Goal: Ask a question

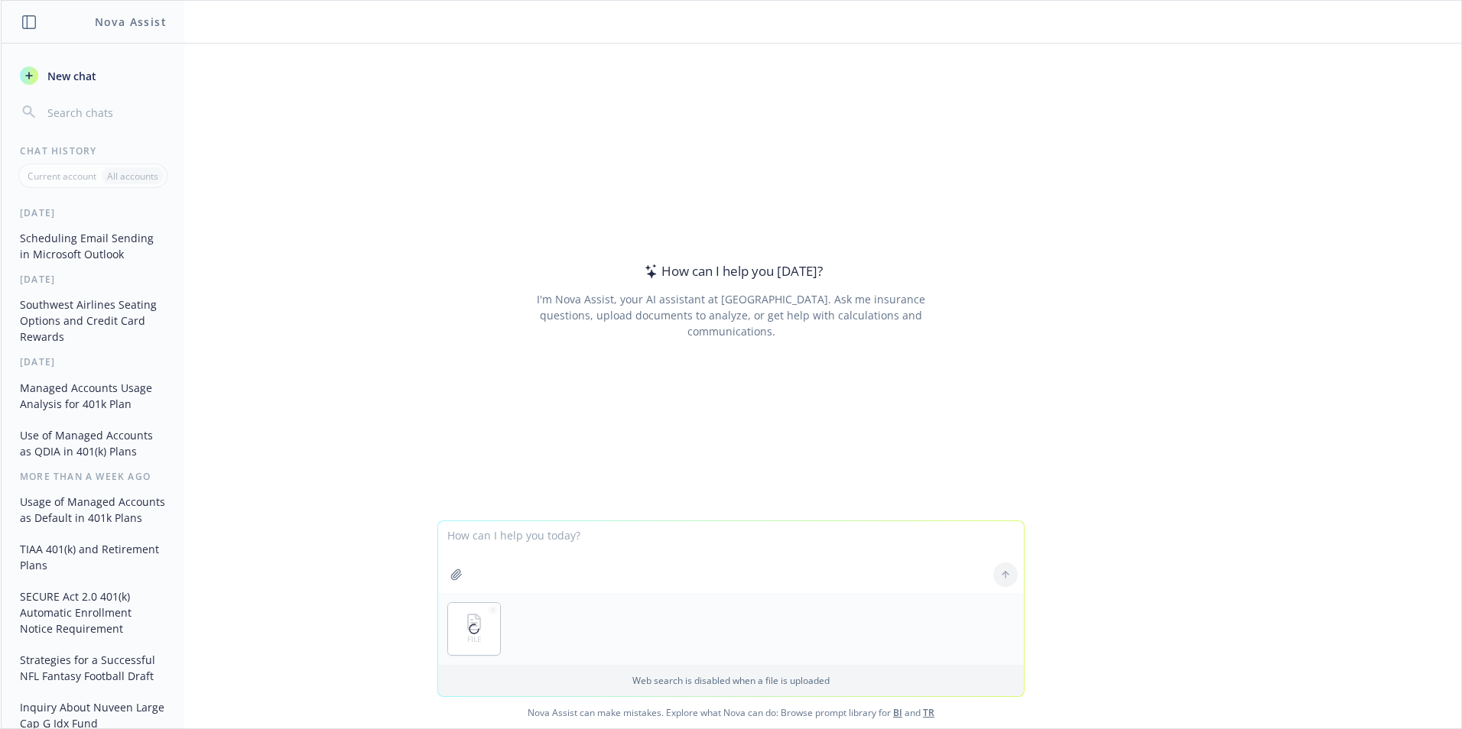
click at [477, 536] on textarea at bounding box center [731, 557] width 586 height 72
type textarea "This file has election information for a client's NQDC plan for both base compe…"
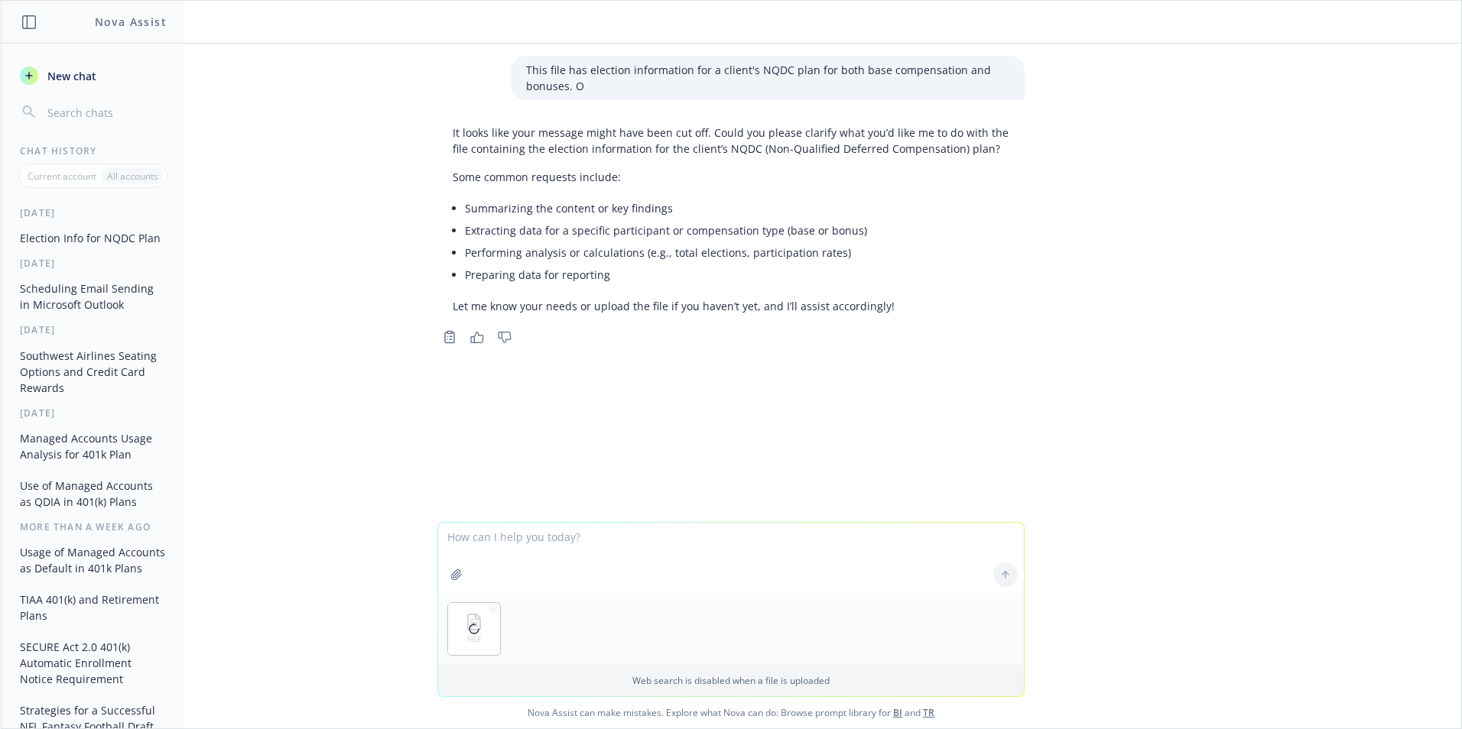
drag, startPoint x: 474, startPoint y: 537, endPoint x: 858, endPoint y: 540, distance: 383.8
click at [482, 537] on textarea at bounding box center [731, 558] width 586 height 70
click at [672, 551] on textarea "Yes, I did get cut off! Here is the file I was referencing. I want to realign t…" at bounding box center [731, 557] width 586 height 72
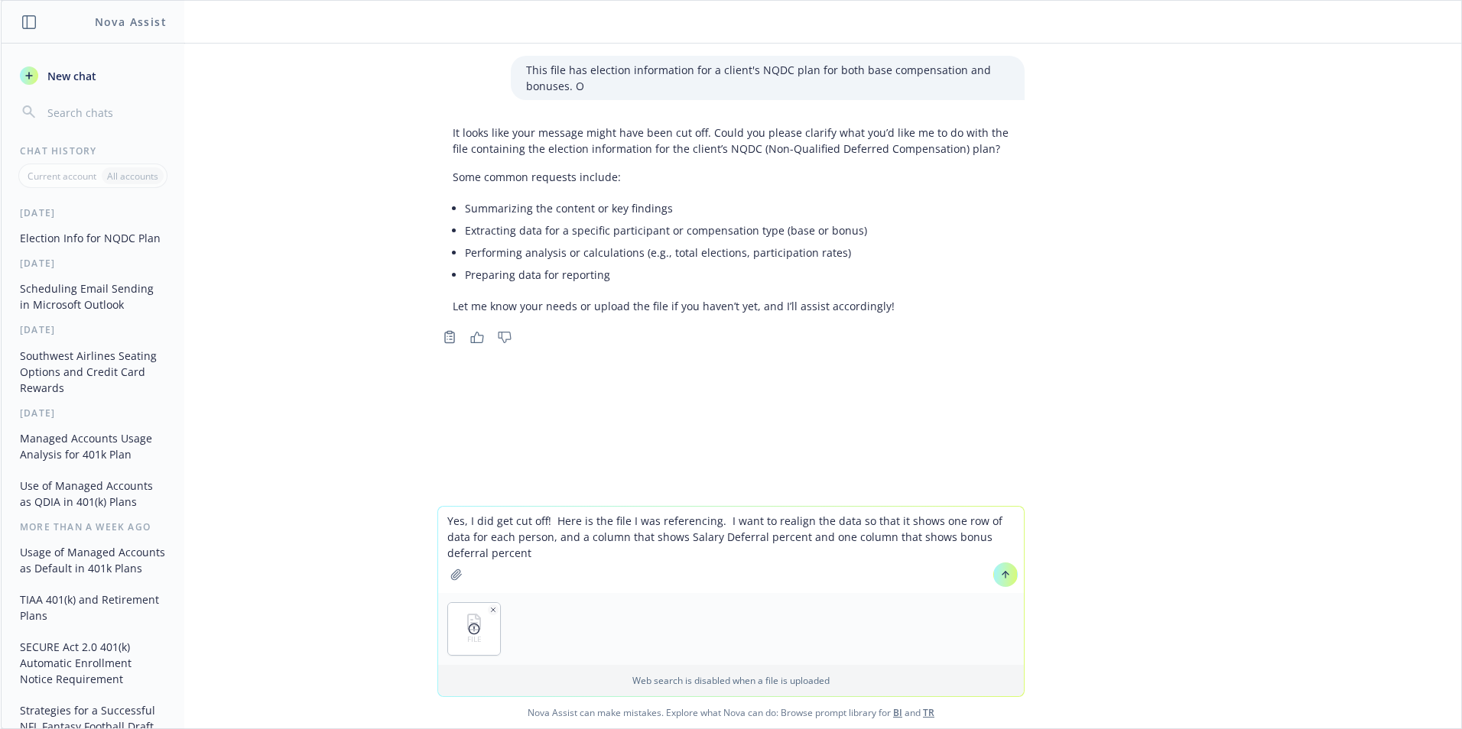
type textarea "Yes, I did get cut off! Here is the file I was referencing. I want to realign t…"
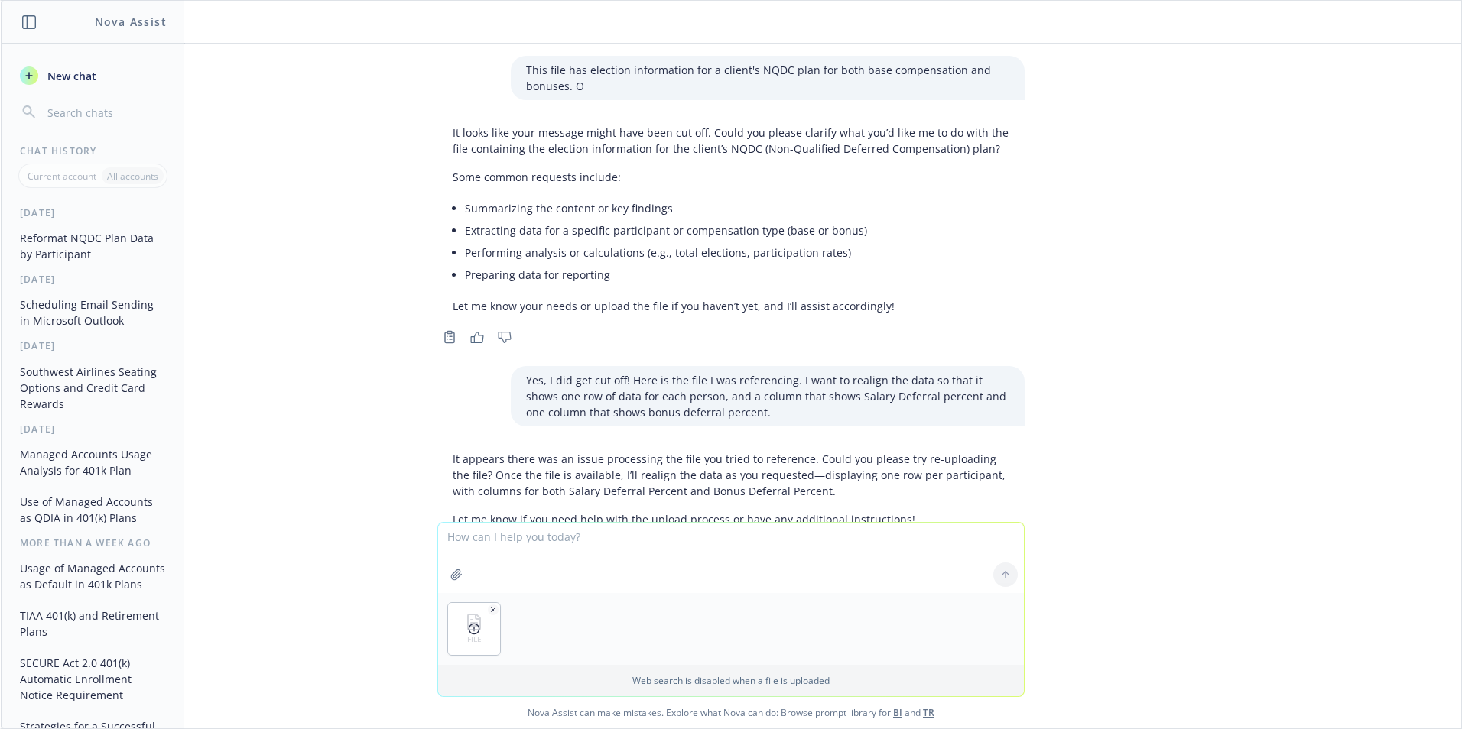
click at [490, 609] on icon "button" at bounding box center [493, 610] width 8 height 8
click at [490, 541] on textarea at bounding box center [731, 558] width 586 height 70
type textarea "Here it is"
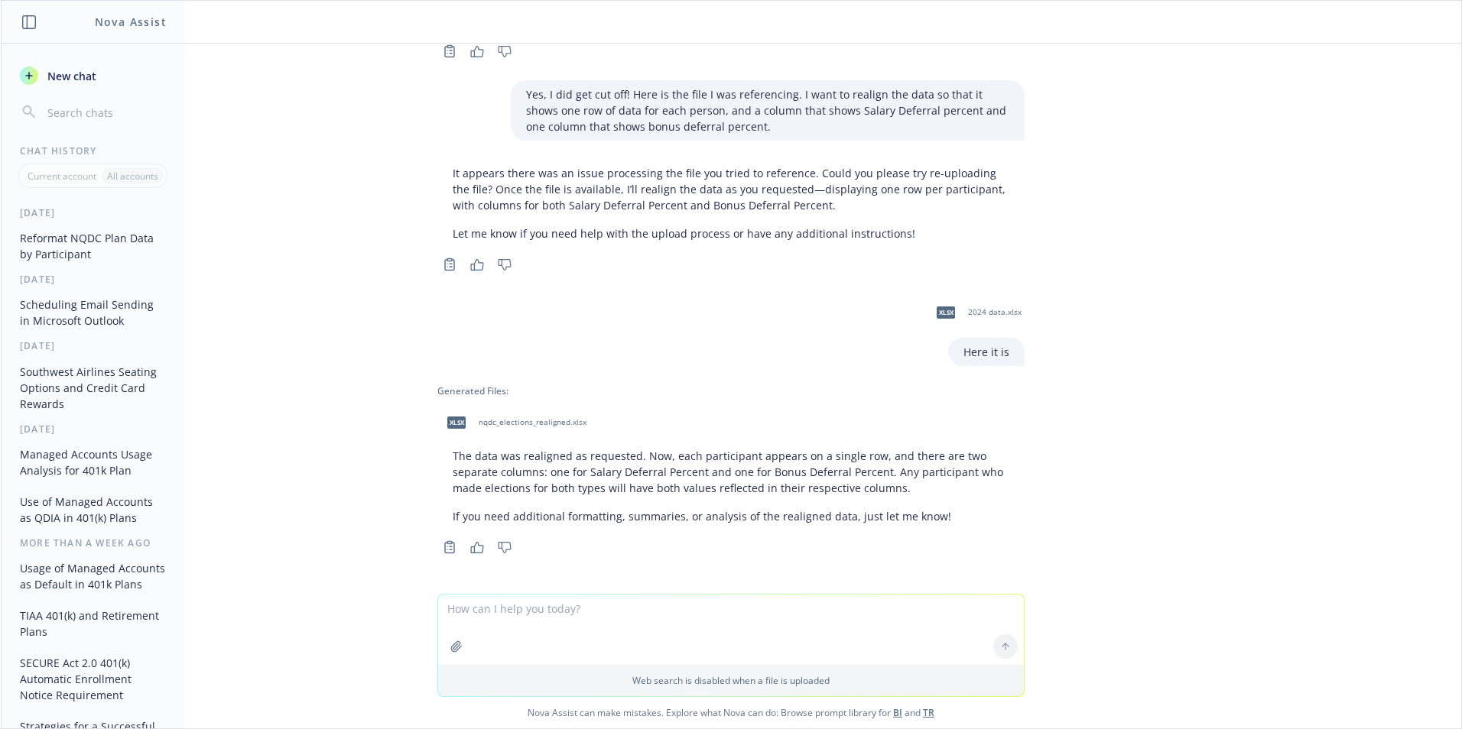
scroll to position [287, 0]
click at [521, 422] on span "nqdc_elections_realigned.xlsx" at bounding box center [533, 422] width 108 height 10
drag, startPoint x: 523, startPoint y: 605, endPoint x: 531, endPoint y: 610, distance: 10.0
click at [523, 605] on textarea at bounding box center [731, 630] width 586 height 70
click at [496, 606] on textarea at bounding box center [731, 630] width 586 height 70
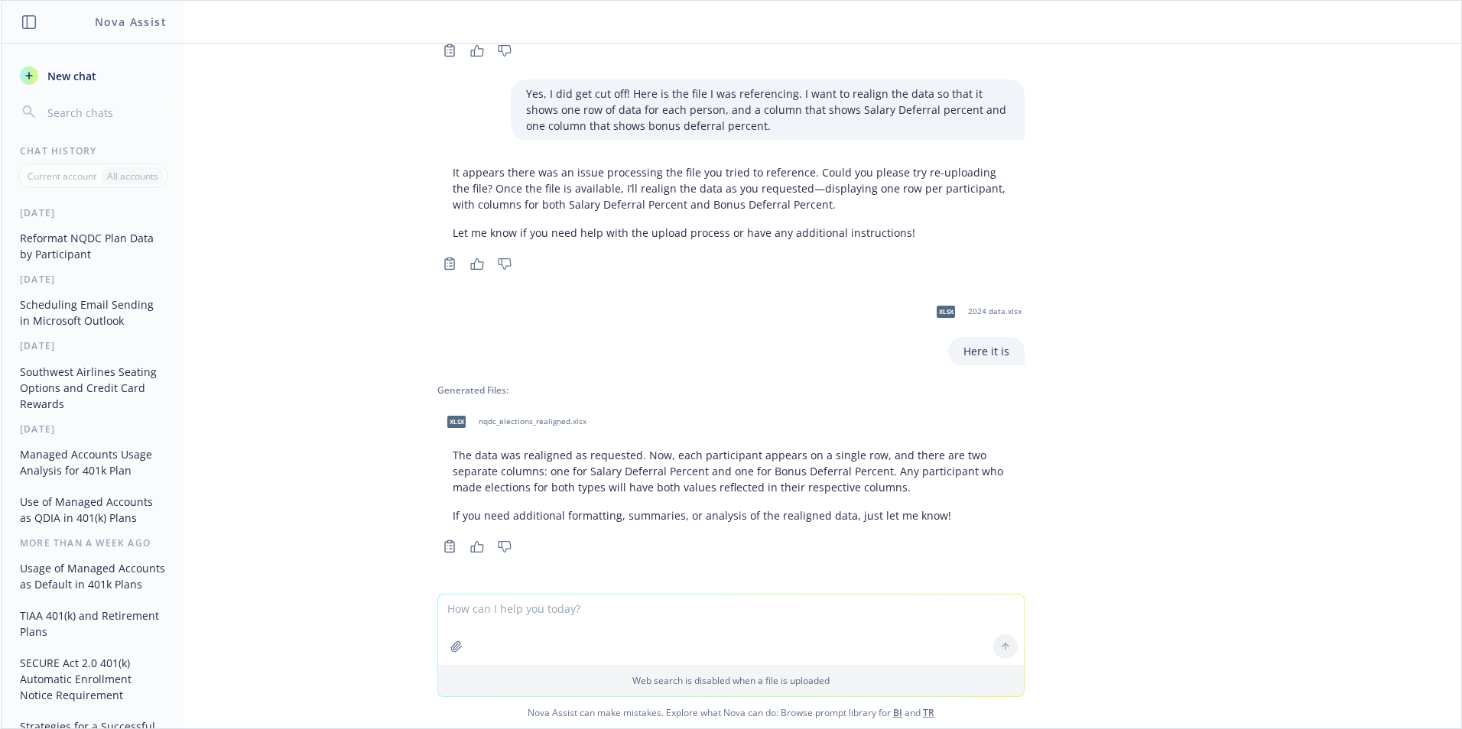
click at [494, 609] on textarea at bounding box center [731, 630] width 586 height 70
click at [954, 607] on textarea "Let's modify the file so that it only includes the info if [DATE] in column C a…" at bounding box center [731, 629] width 586 height 72
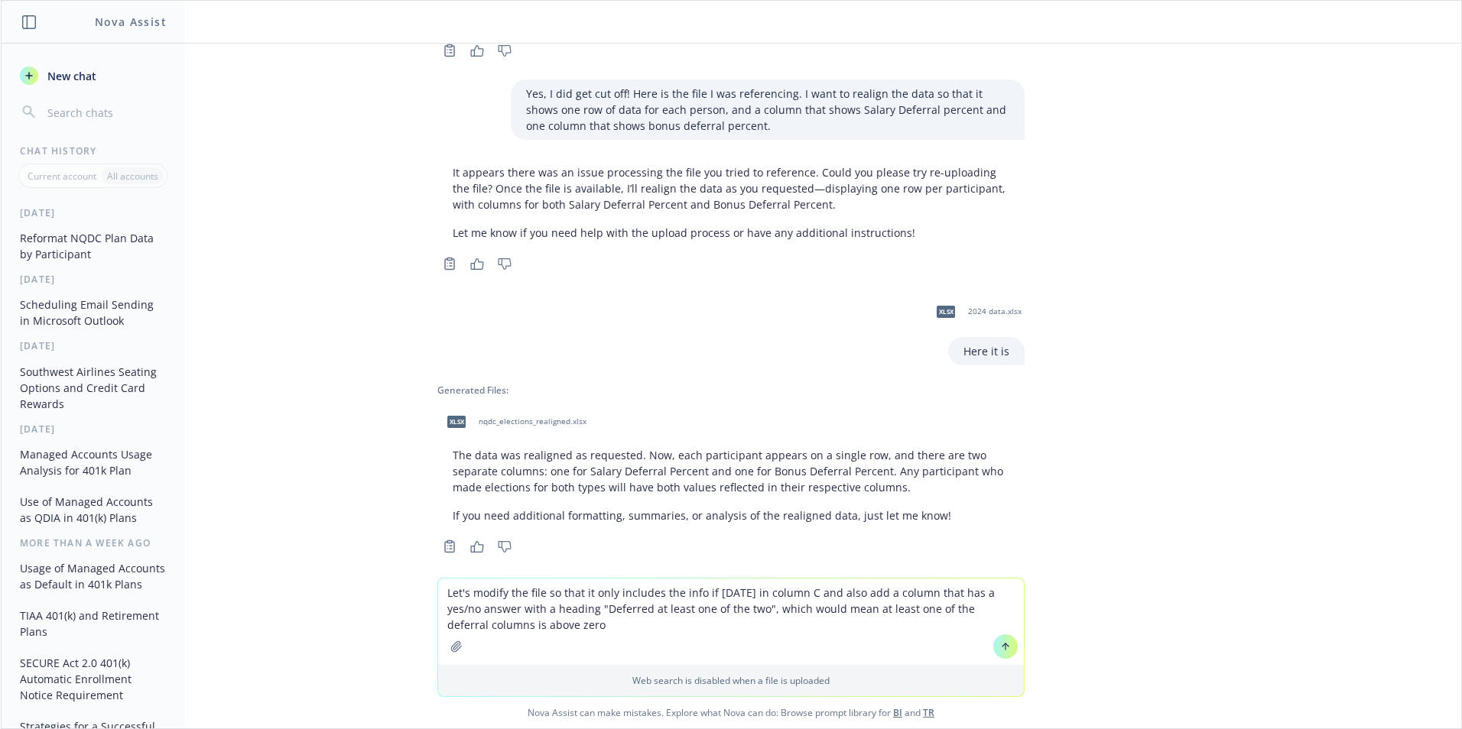
type textarea "Let's modify the file so that it only includes the info if [DATE] in column C a…"
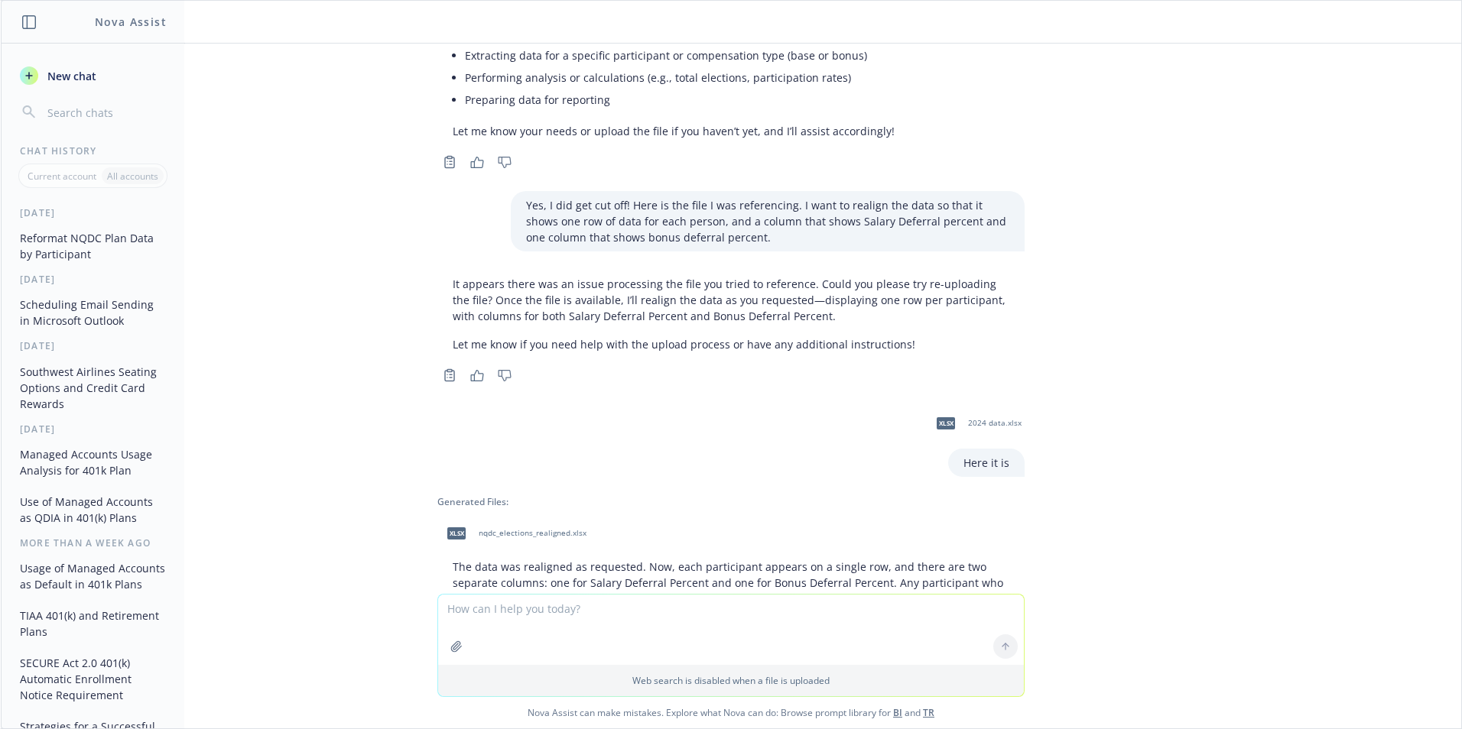
scroll to position [174, 0]
click at [505, 534] on span "nqdc_elections_realigned.xlsx" at bounding box center [533, 534] width 108 height 10
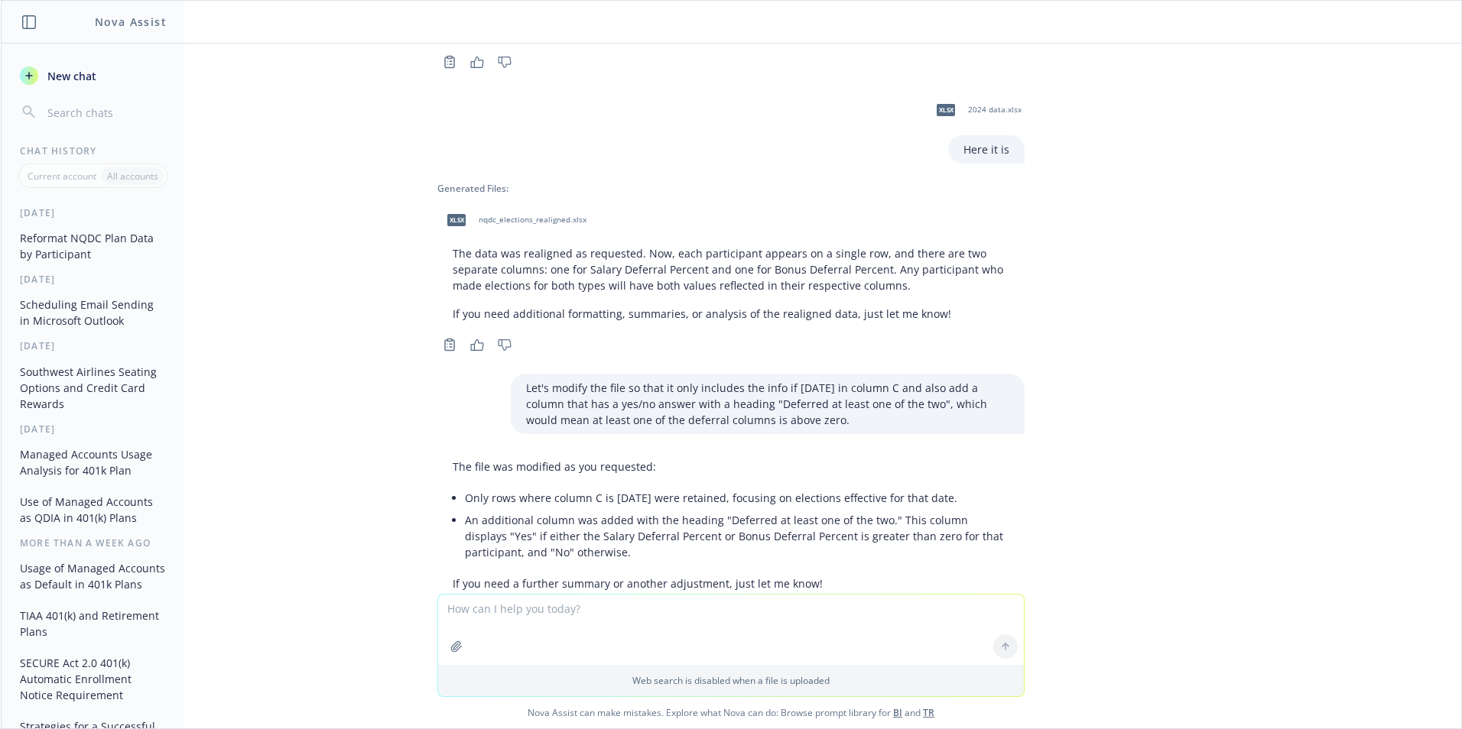
scroll to position [557, 0]
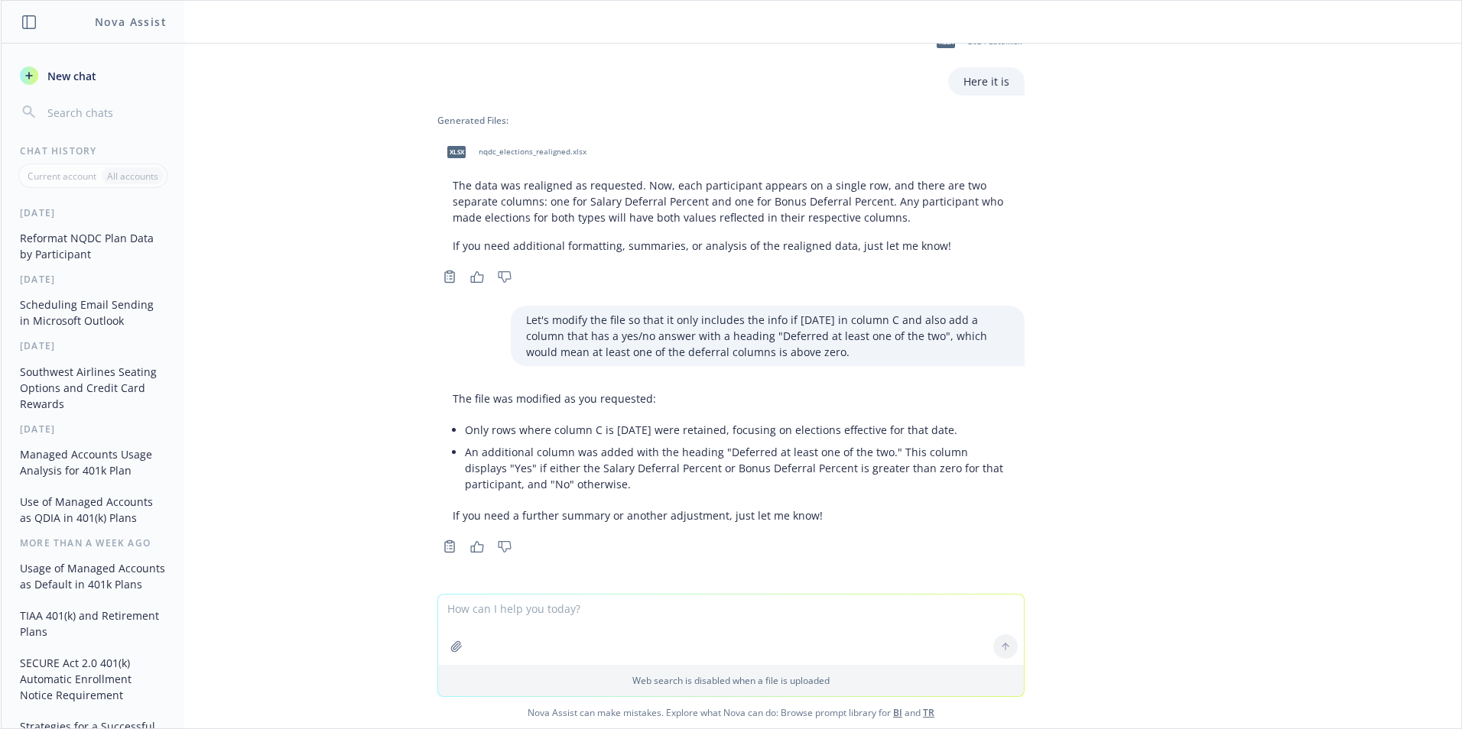
click at [504, 150] on span "nqdc_elections_realigned.xlsx" at bounding box center [533, 152] width 108 height 10
click at [492, 610] on textarea at bounding box center [731, 630] width 586 height 70
type textarea "I don't see the revised file"
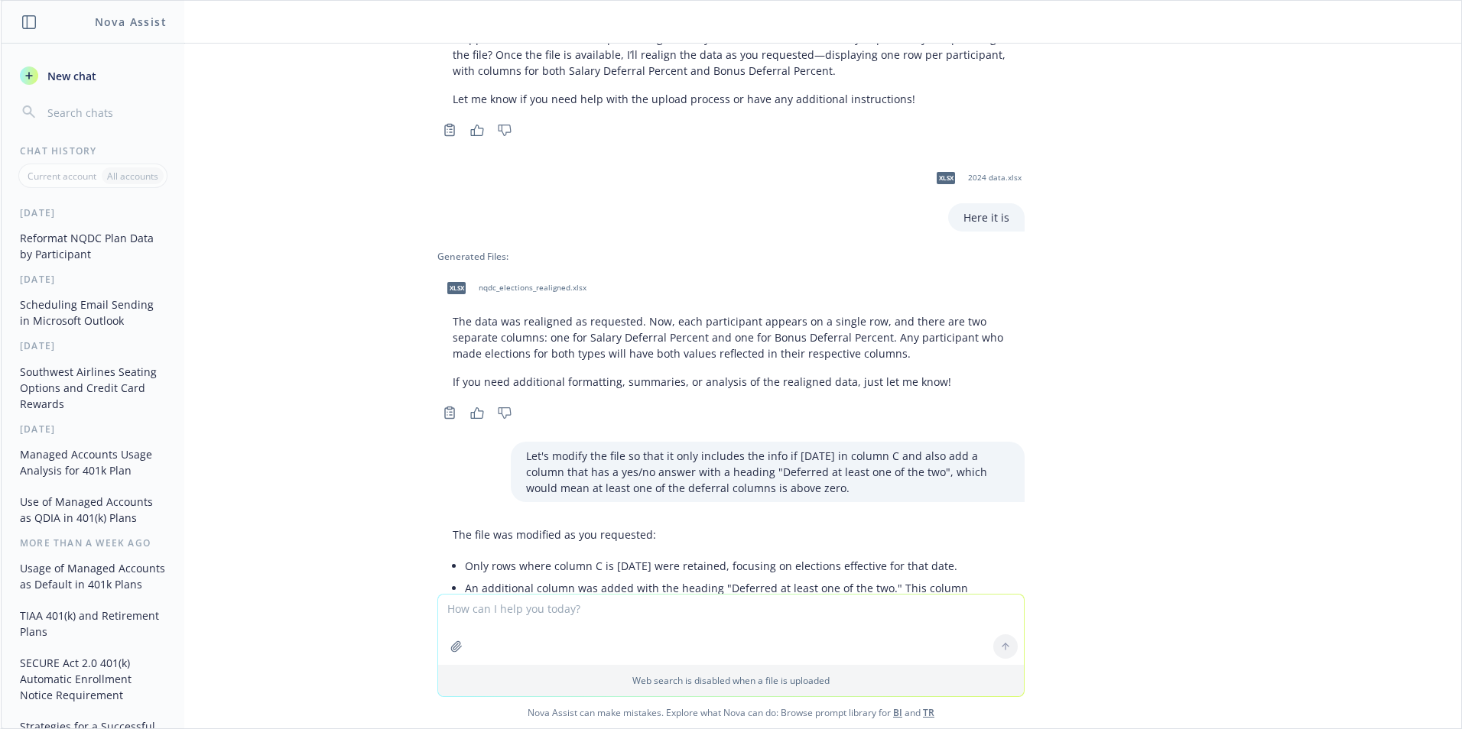
scroll to position [368, 0]
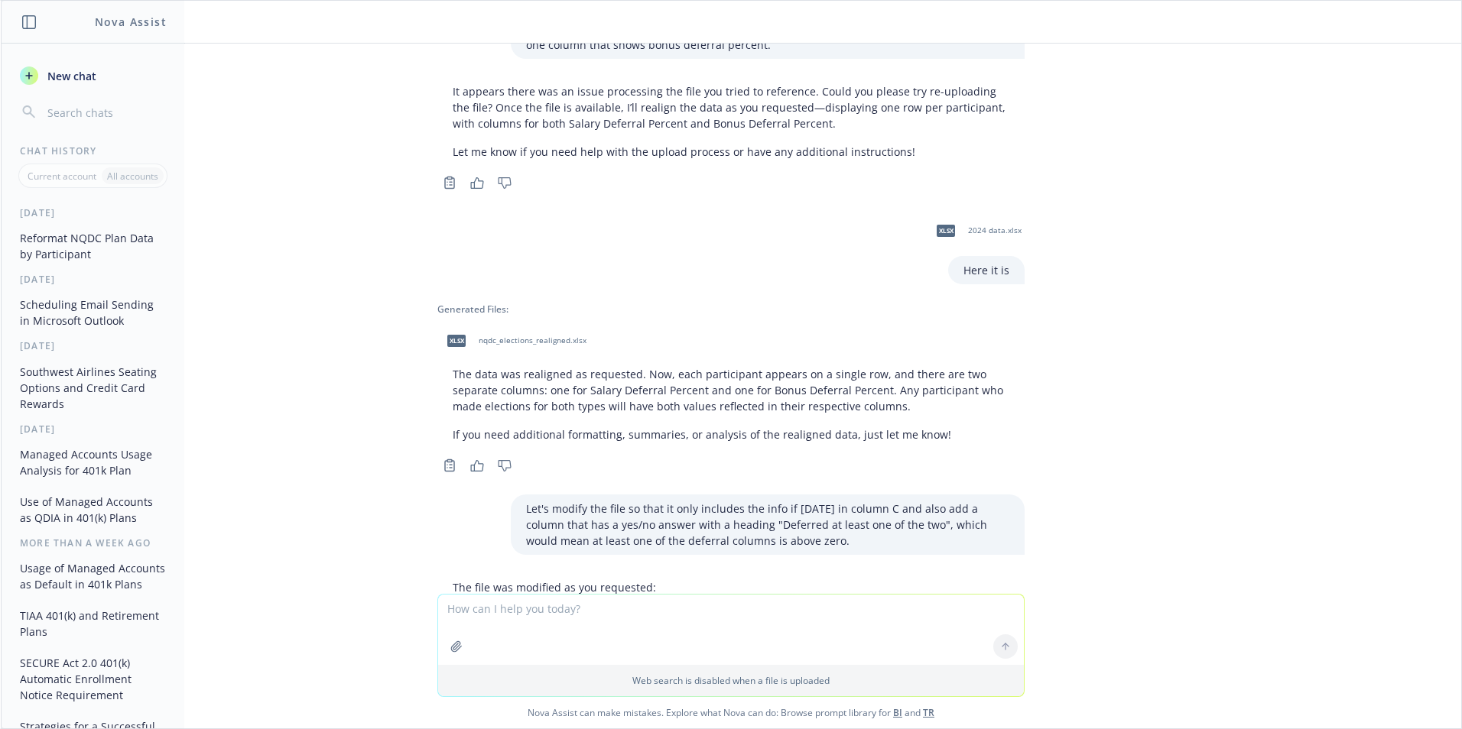
click at [497, 340] on span "nqdc_elections_realigned.xlsx" at bounding box center [533, 341] width 108 height 10
click at [511, 612] on textarea at bounding box center [731, 630] width 586 height 70
type textarea "It still doesn't have the modified data."
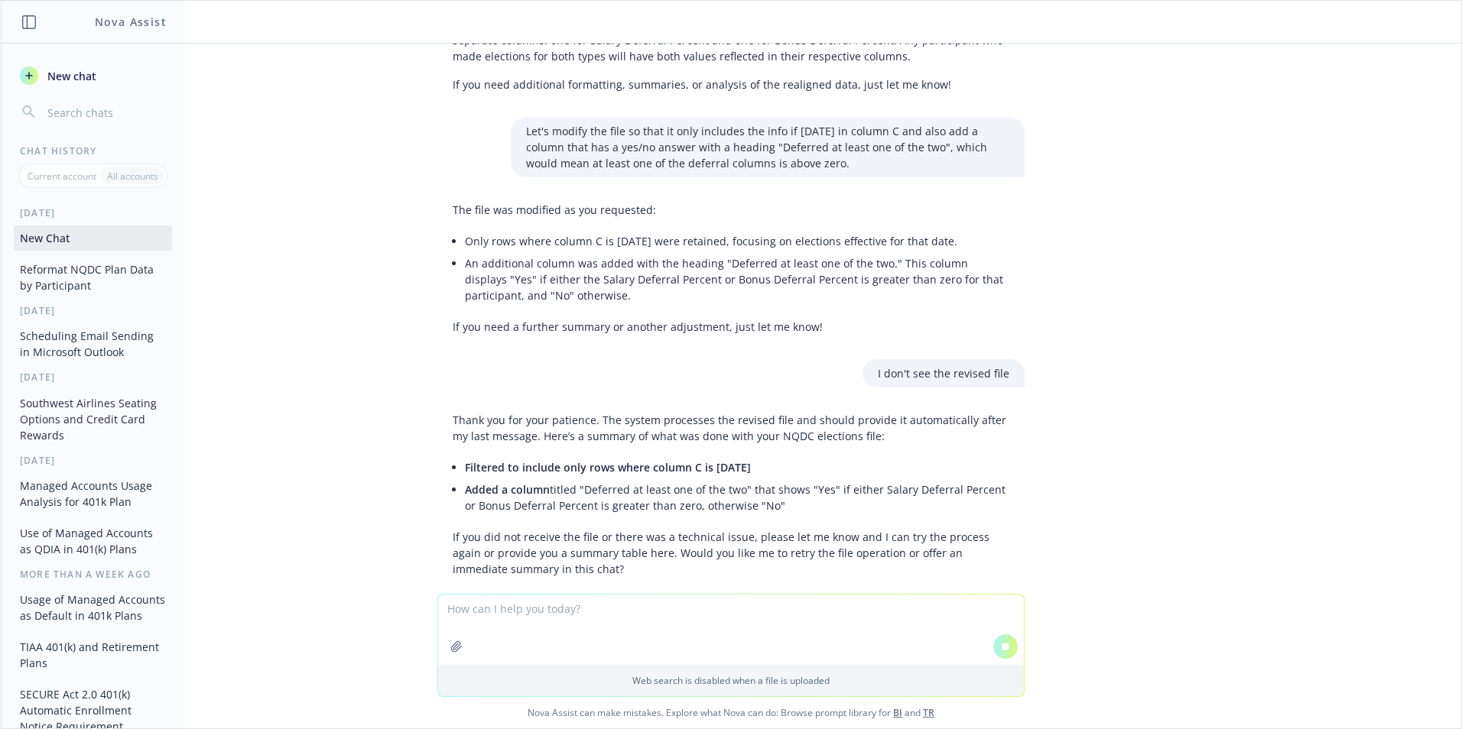
scroll to position [778, 0]
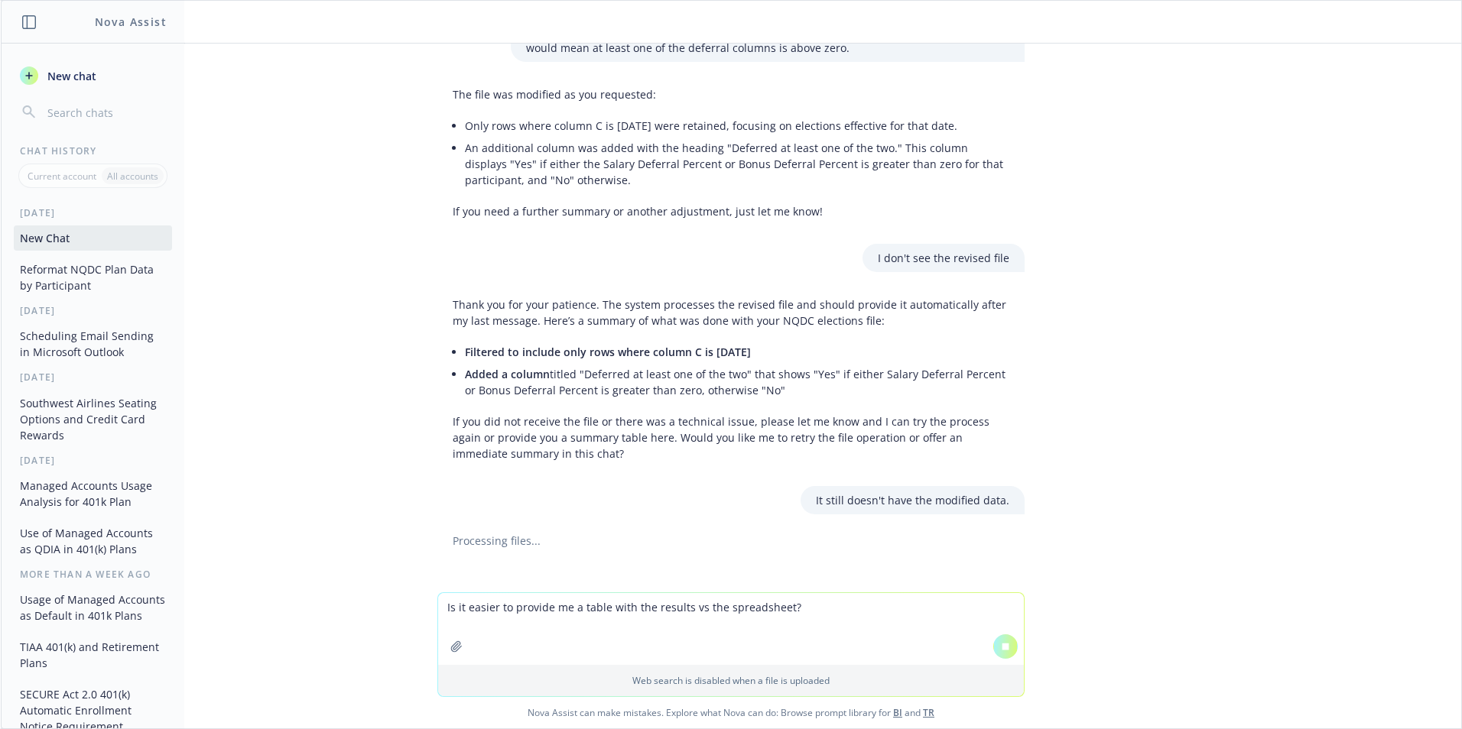
type textarea "Is it easier to provide me a table with the results vs the spreadsheet?"
click at [1002, 648] on icon at bounding box center [1005, 646] width 7 height 7
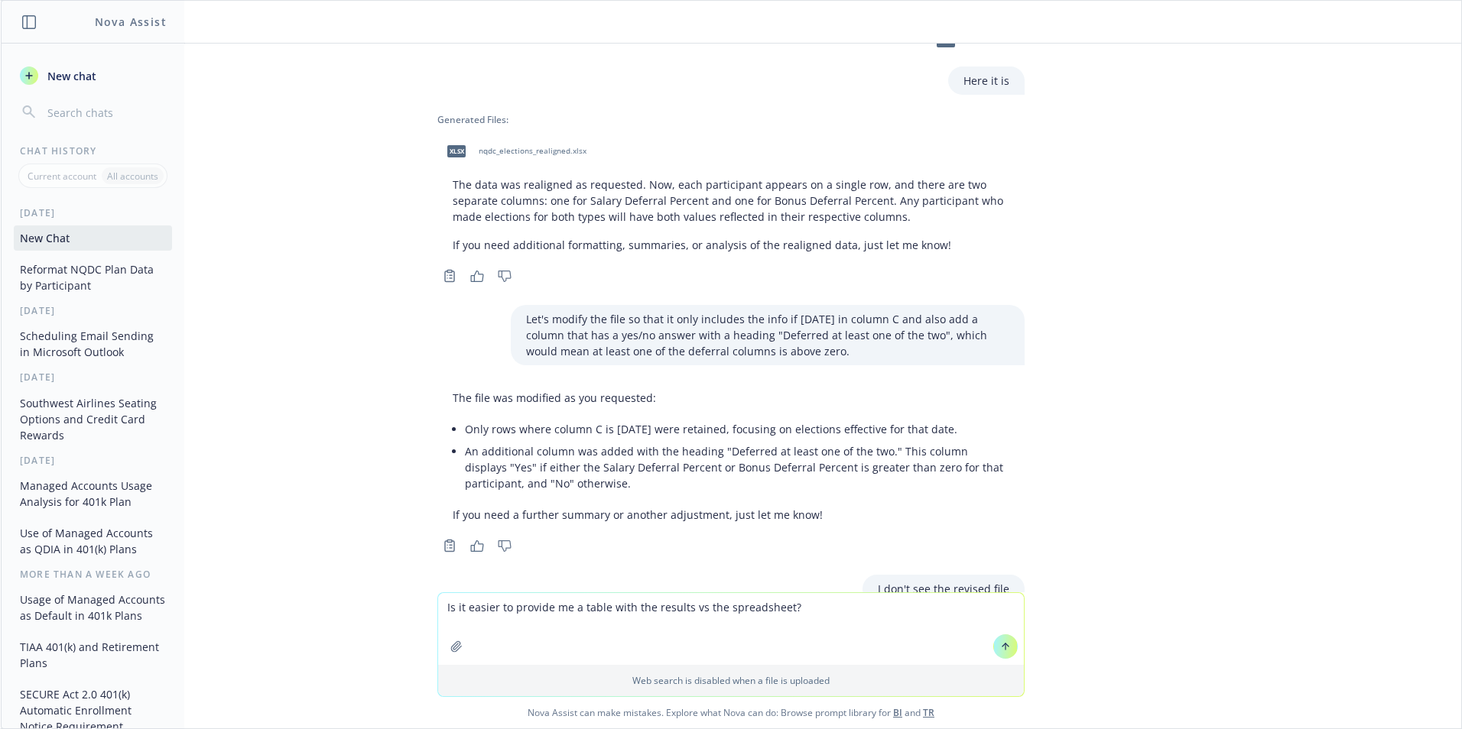
scroll to position [502, 0]
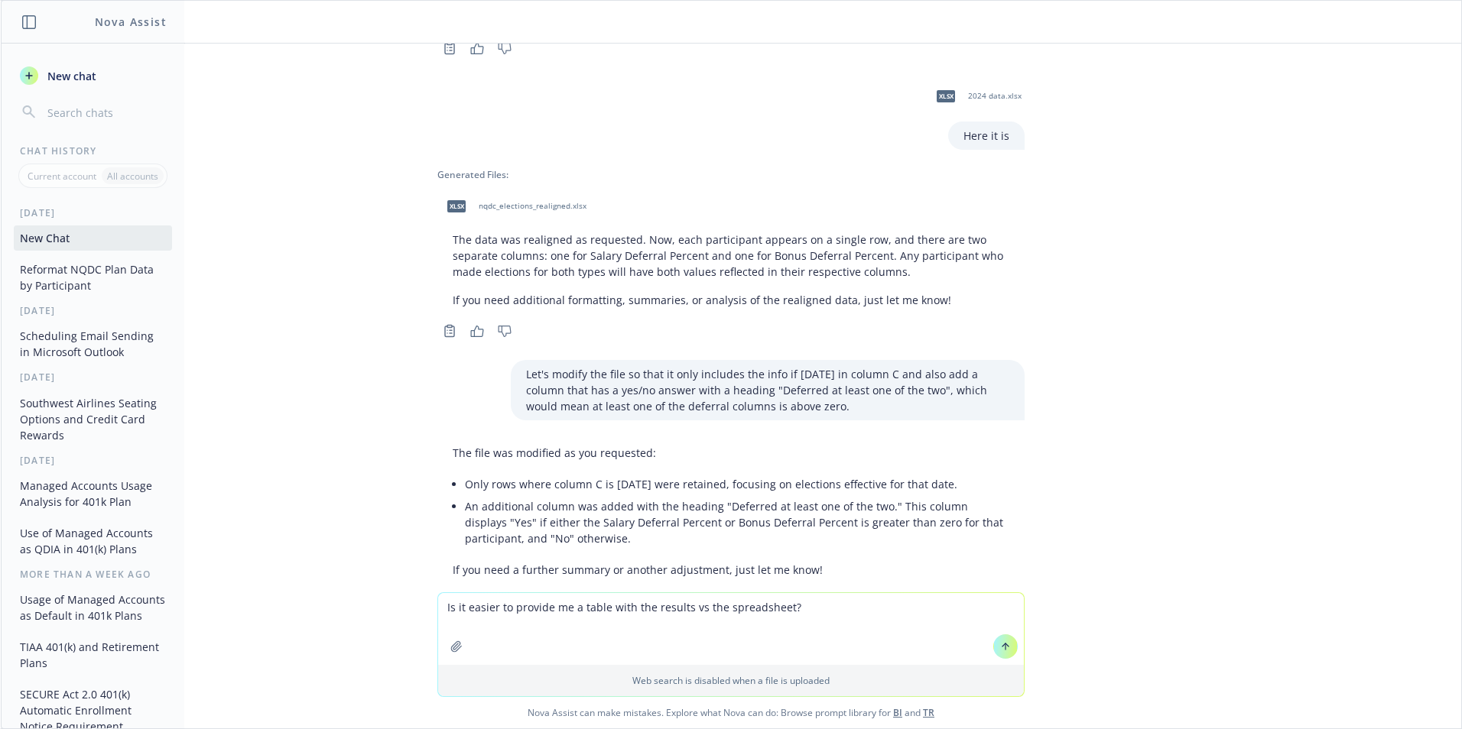
click at [494, 203] on span "nqdc_elections_realigned.xlsx" at bounding box center [533, 206] width 108 height 10
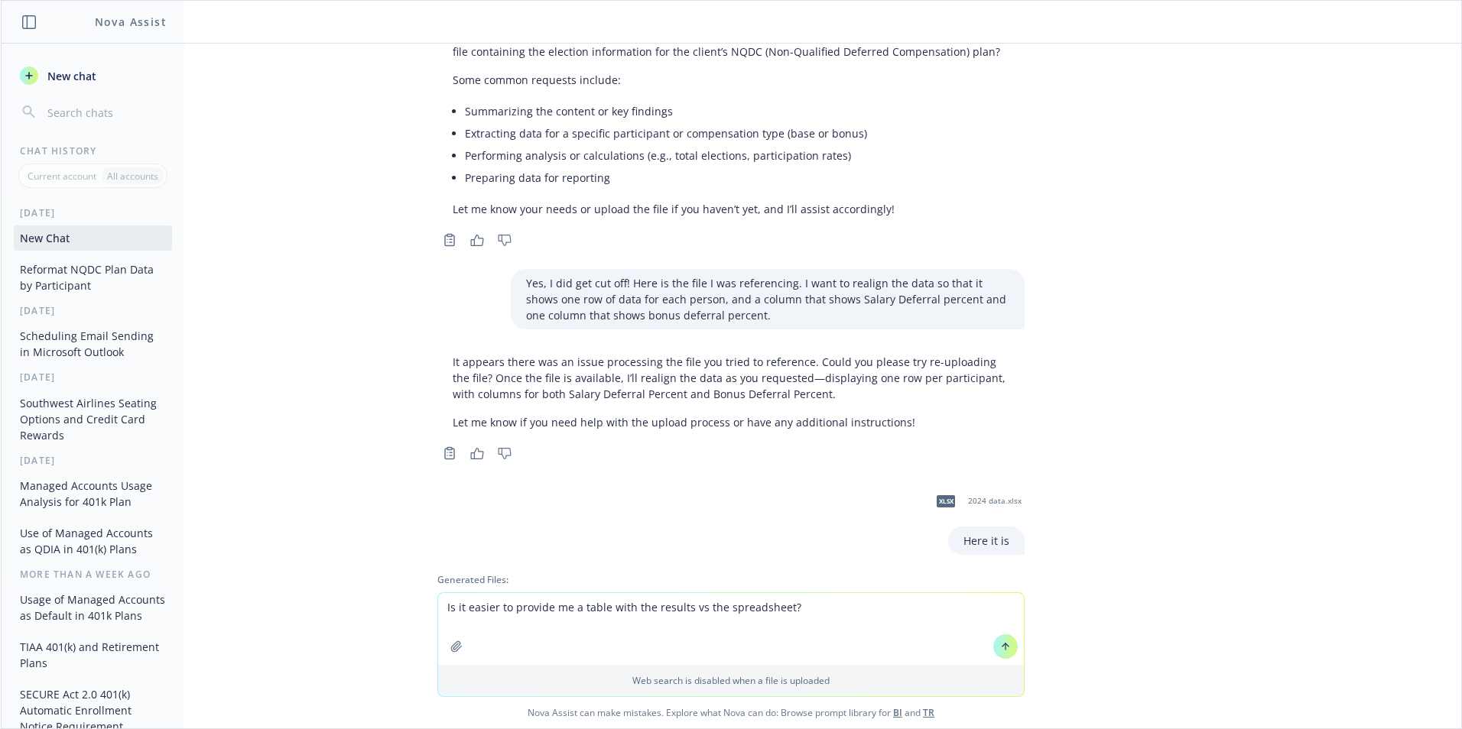
scroll to position [120, 0]
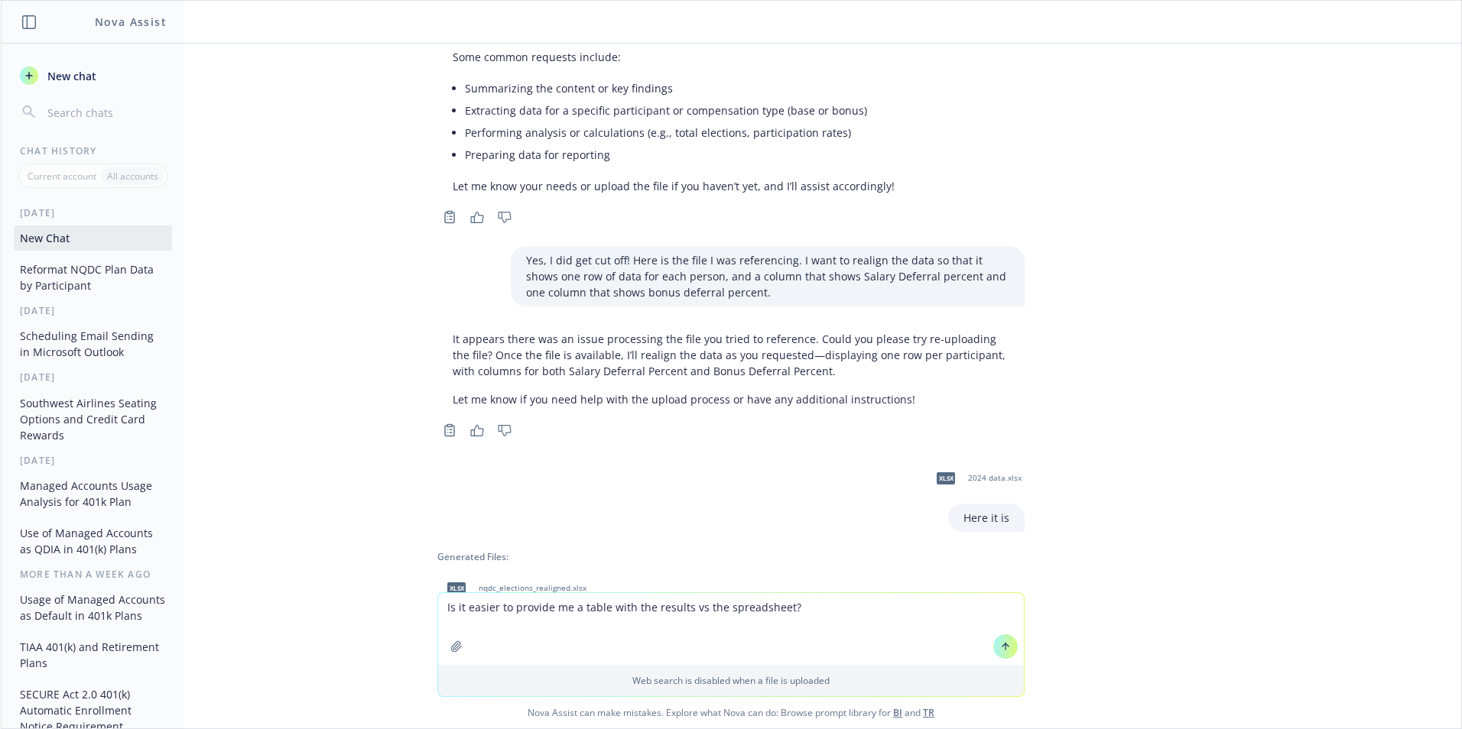
click at [987, 479] on span "2024 data.xlsx" at bounding box center [995, 478] width 54 height 10
click at [1007, 122] on div "It looks like your message might have been cut off. Could you please clarify wh…" at bounding box center [730, 99] width 587 height 202
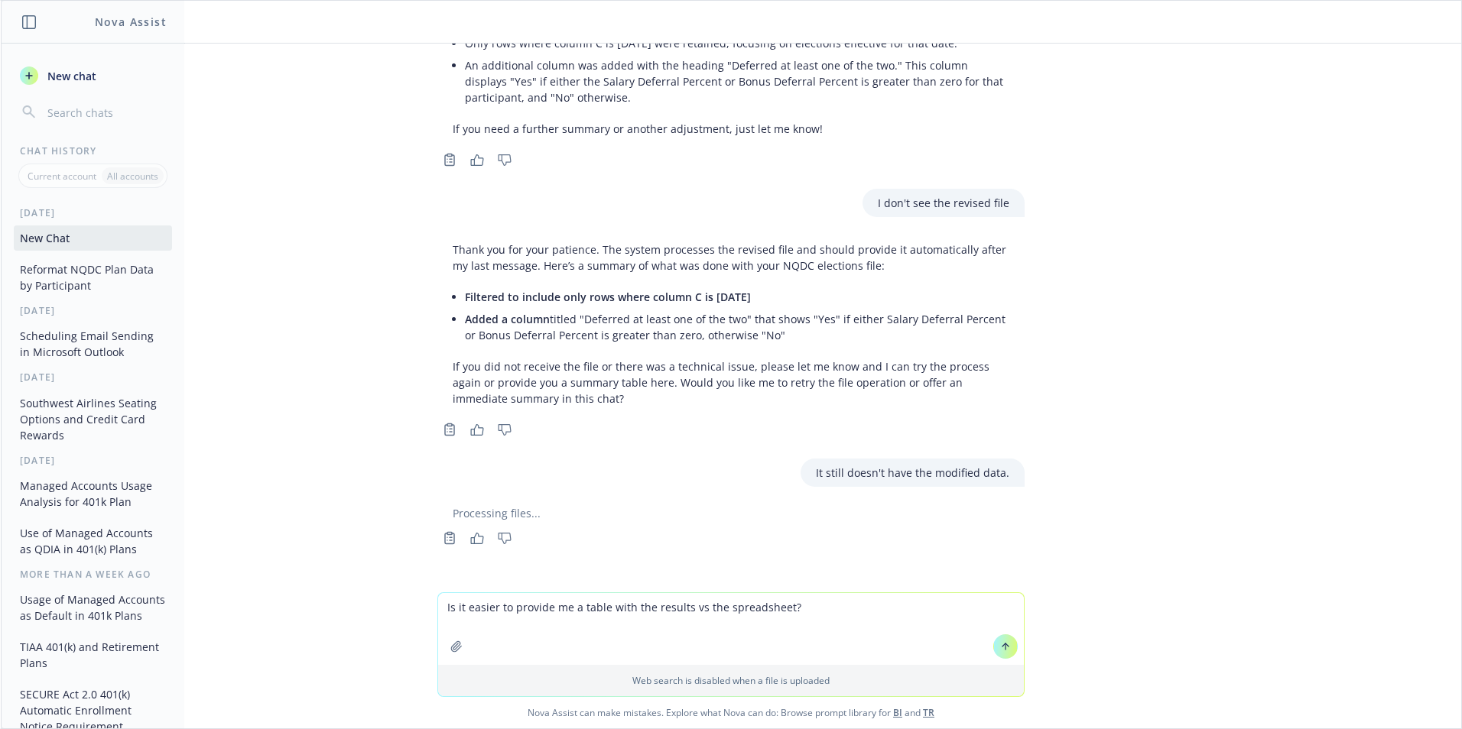
scroll to position [961, 0]
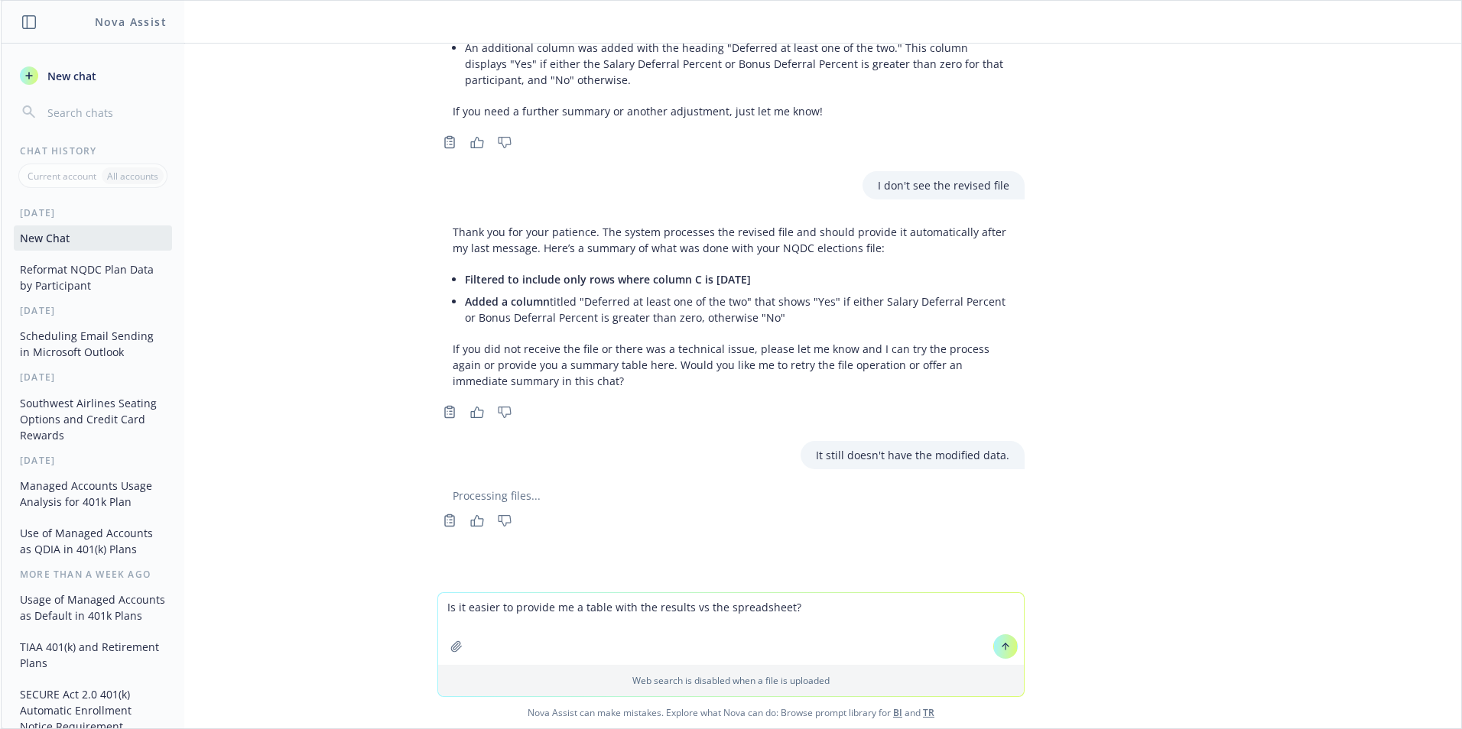
click at [798, 598] on textarea "Is it easier to provide me a table with the results vs the spreadsheet?" at bounding box center [731, 629] width 586 height 72
click at [1000, 645] on icon at bounding box center [1005, 646] width 11 height 11
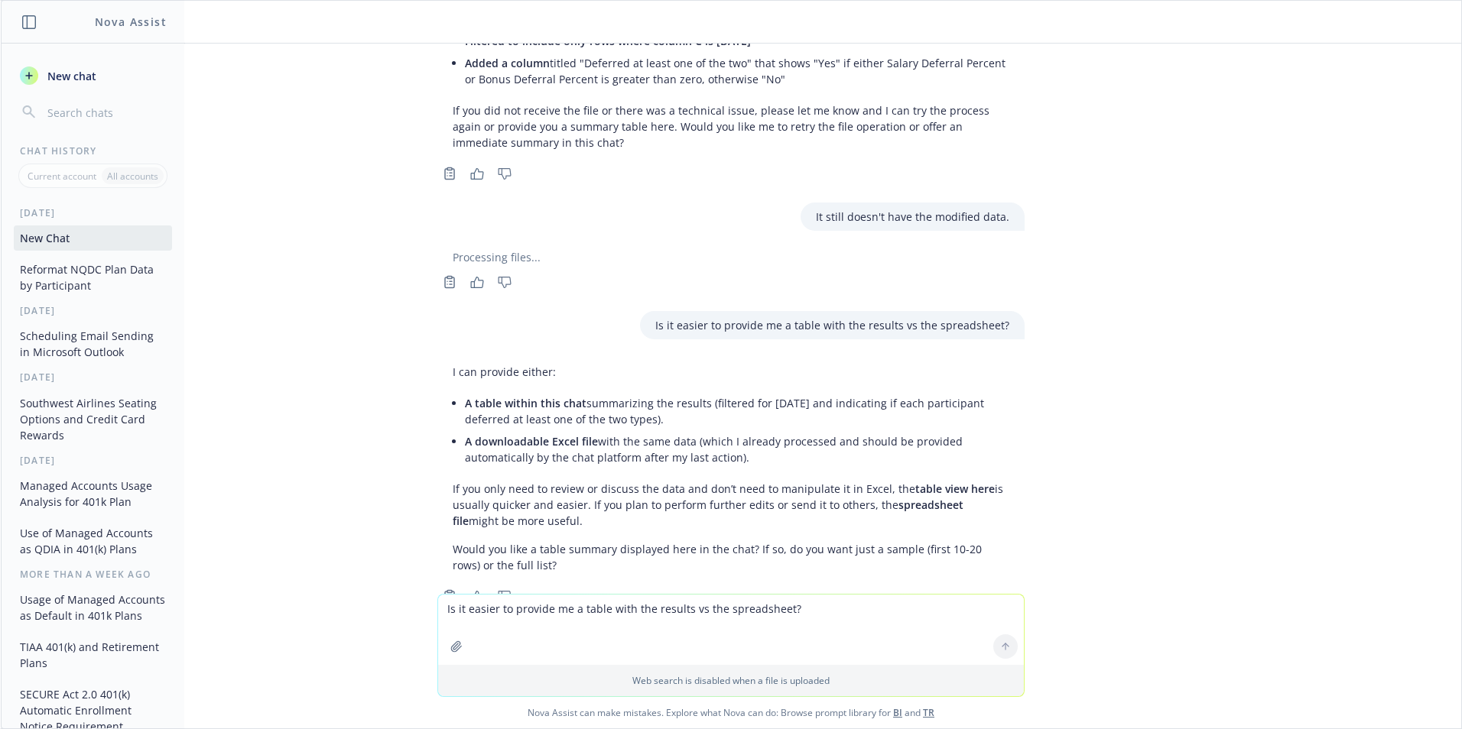
scroll to position [1249, 0]
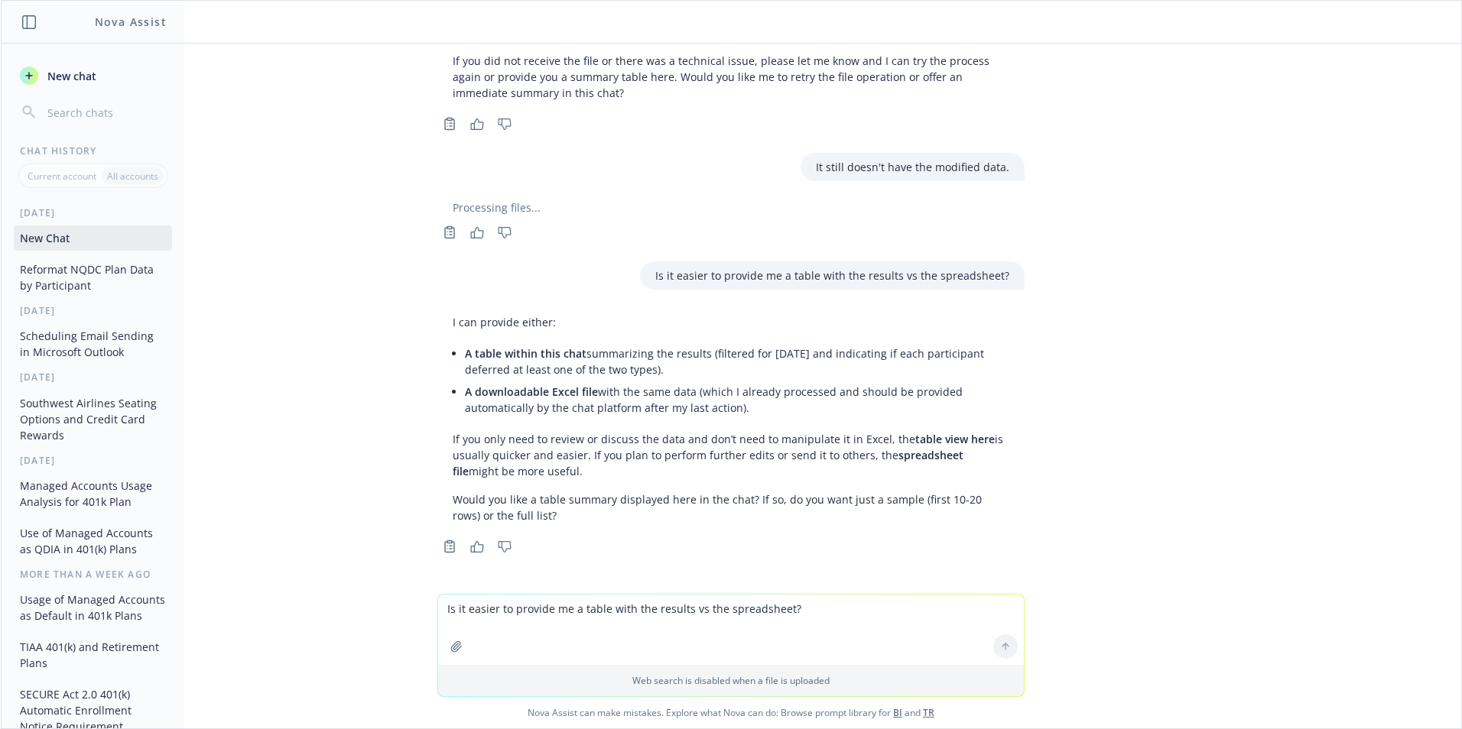
drag, startPoint x: 534, startPoint y: 612, endPoint x: 604, endPoint y: 648, distance: 78.3
click at [535, 611] on textarea "Is it easier to provide me a table with the results vs the spreadsheet?" at bounding box center [731, 630] width 586 height 70
type textarea "Yes, a summary table would be better because I still don't see the modifed spre…"
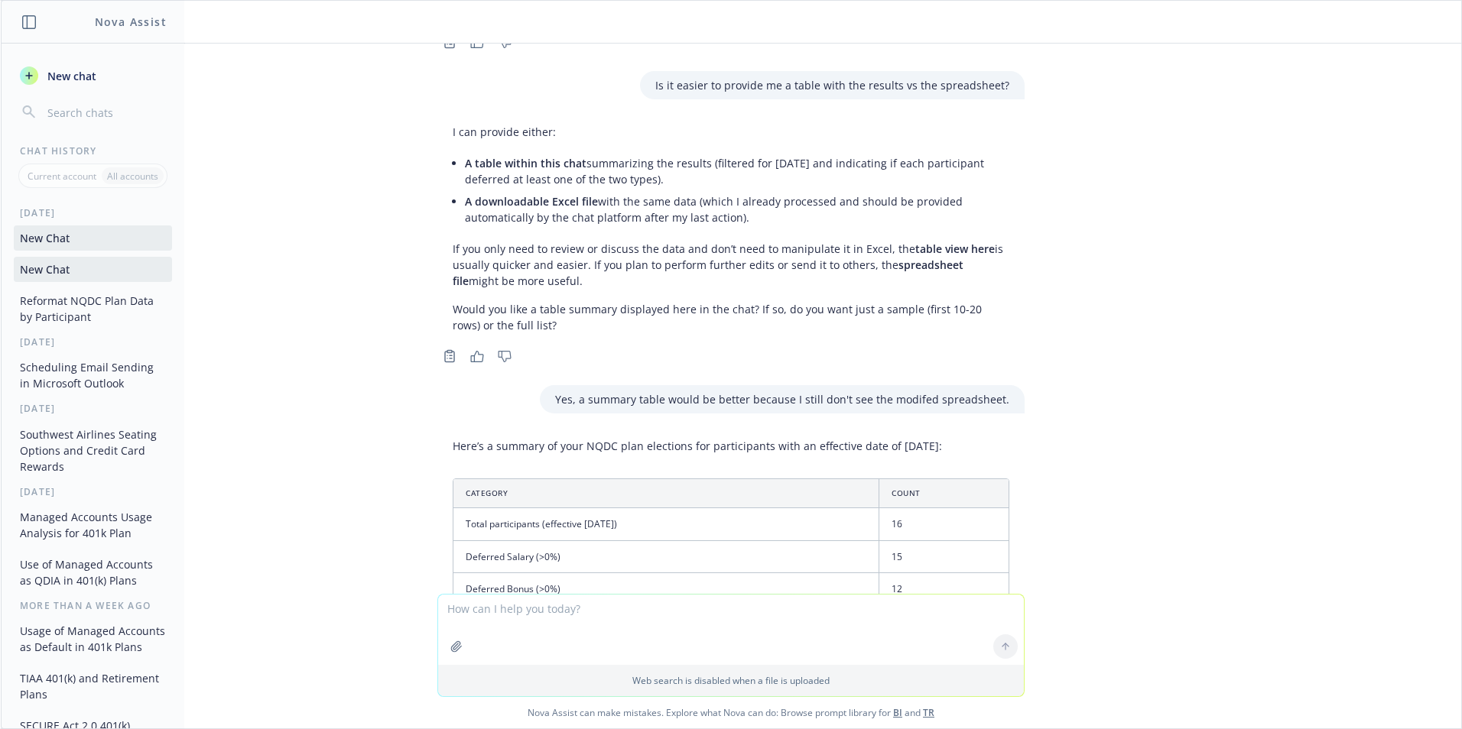
scroll to position [1695, 0]
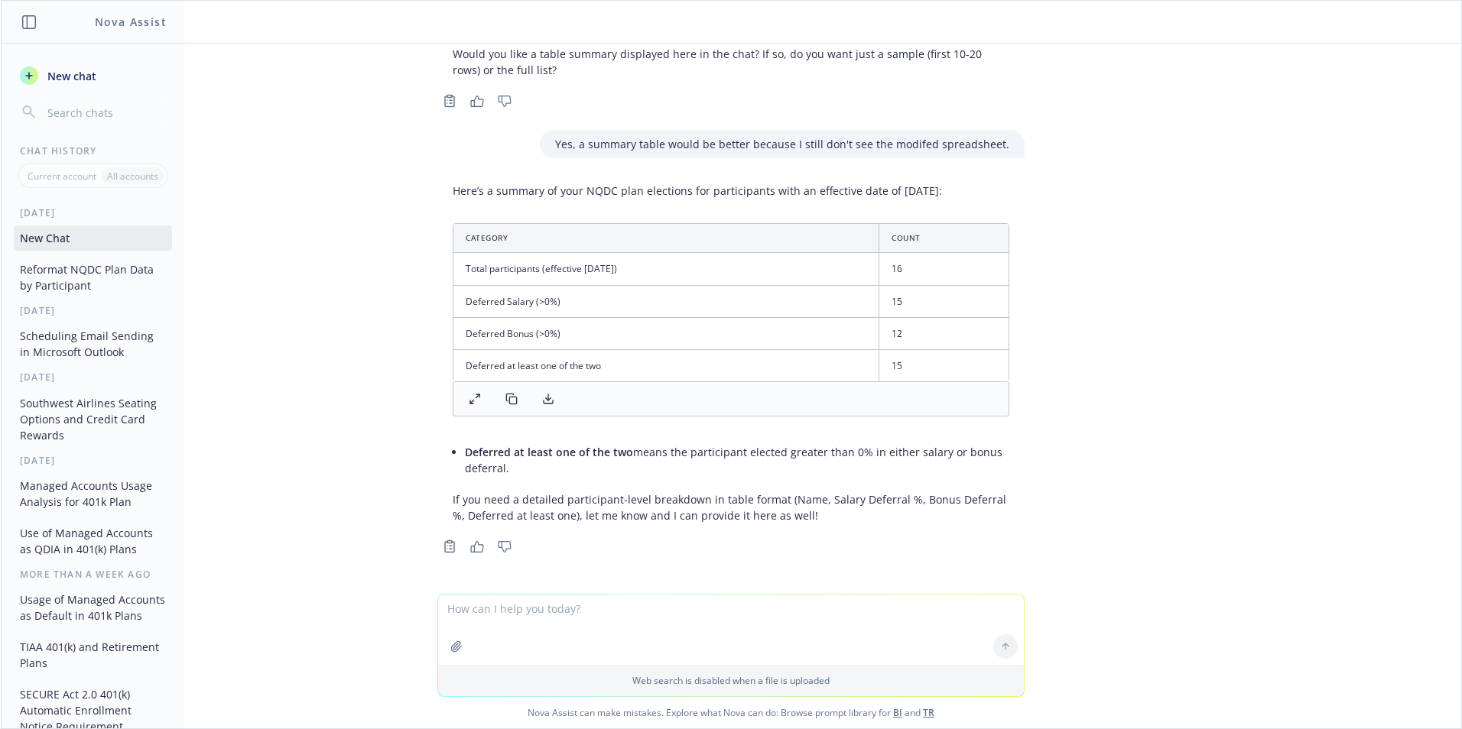
click at [492, 605] on textarea at bounding box center [731, 630] width 586 height 70
type textarea "This isn't correct, there should be 29 participants total"
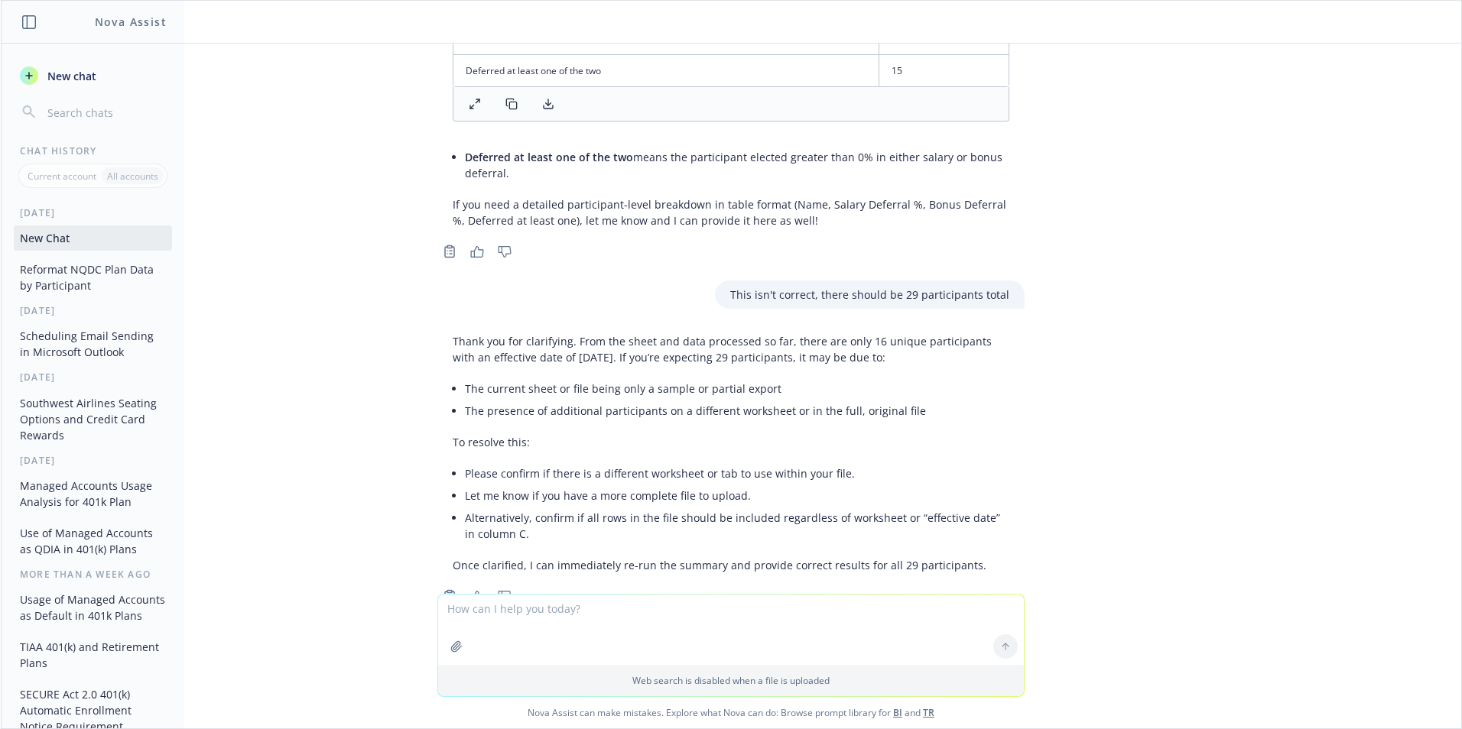
scroll to position [2040, 0]
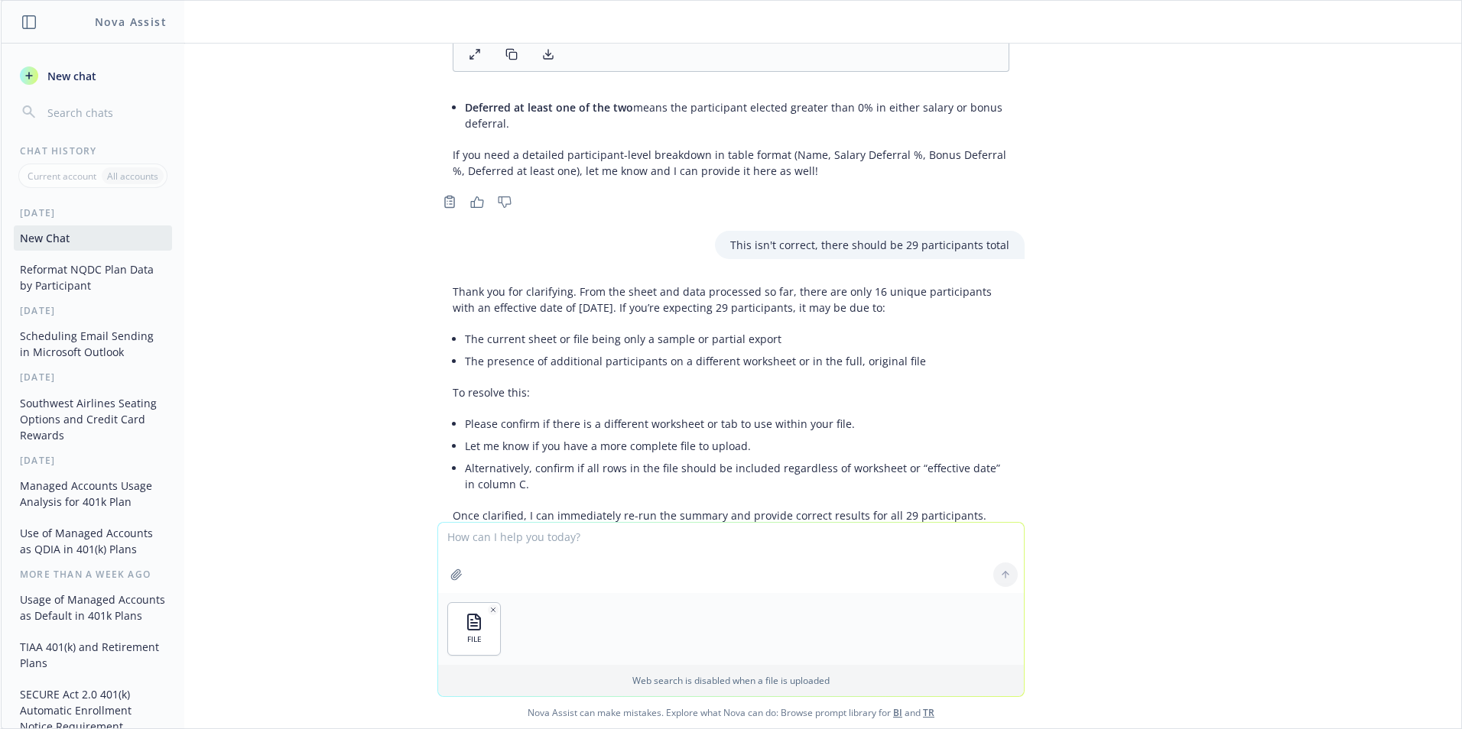
click at [475, 538] on textarea at bounding box center [731, 558] width 586 height 70
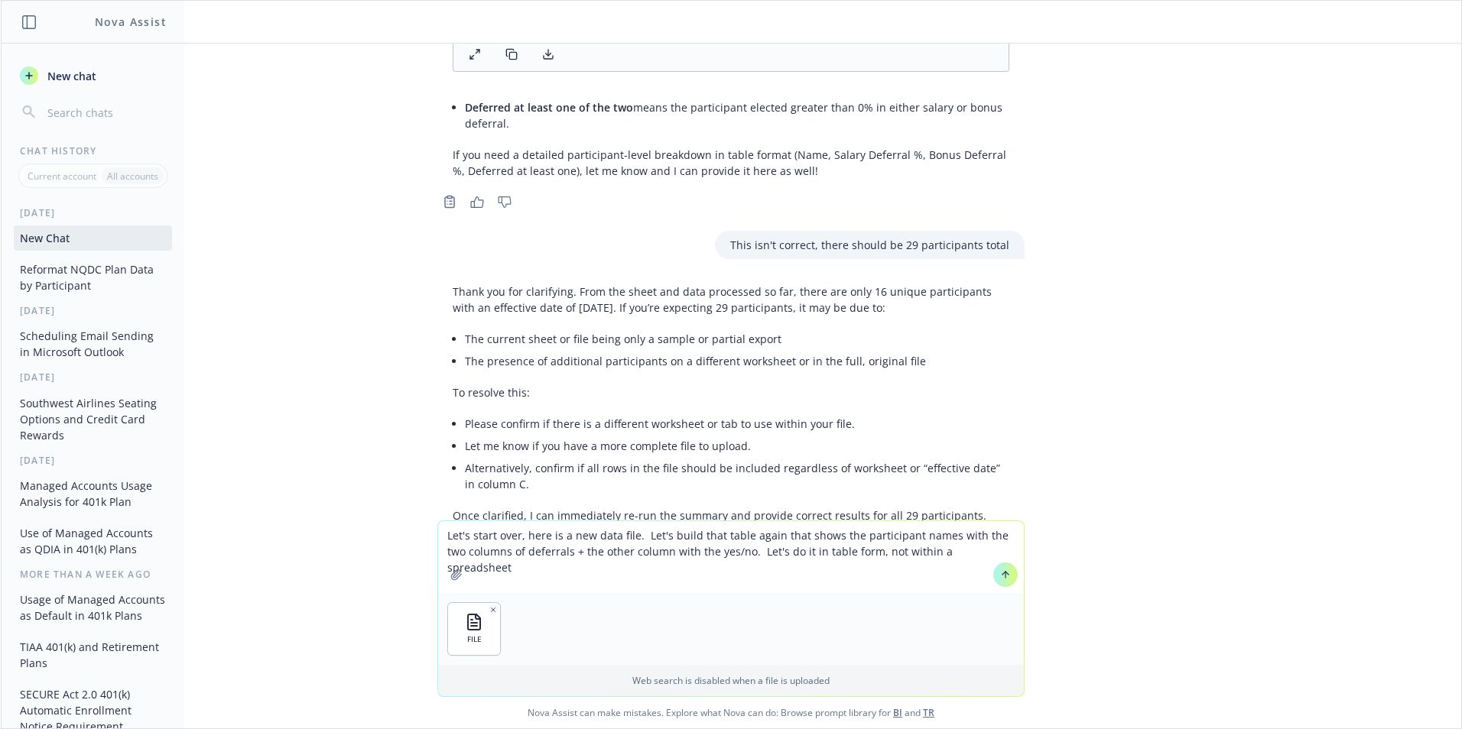
type textarea "Let's start over, here is a new data file. Let's build that table again that sh…"
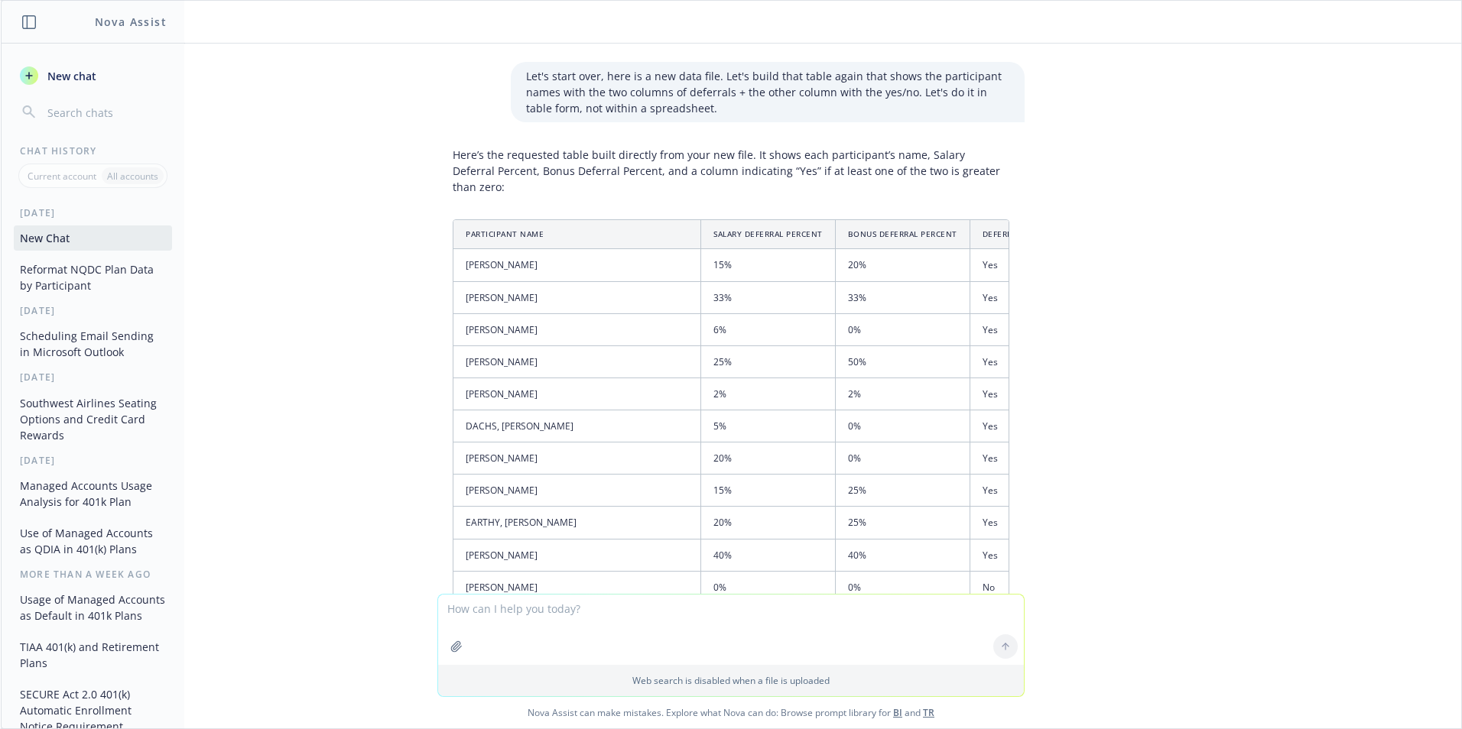
scroll to position [2588, 0]
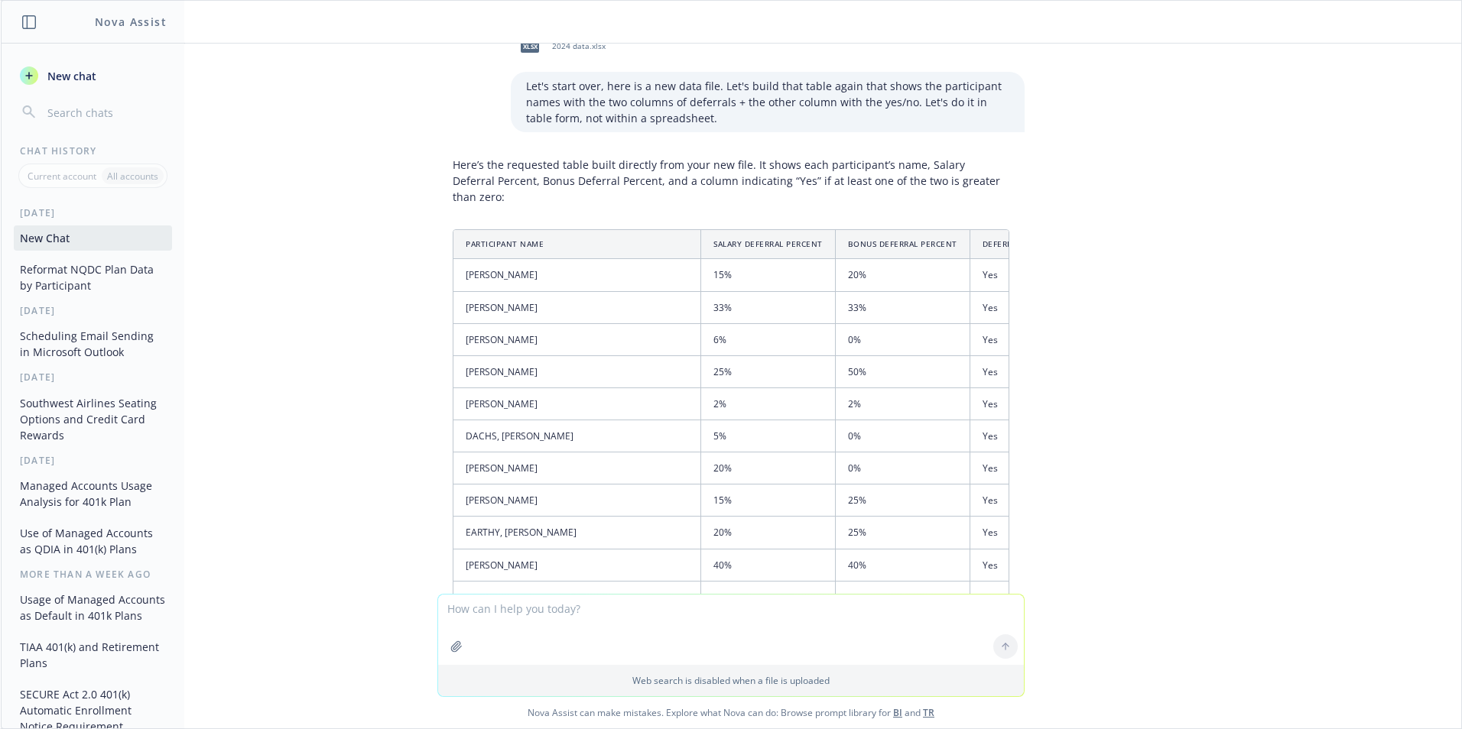
click at [528, 608] on textarea at bounding box center [731, 630] width 586 height 70
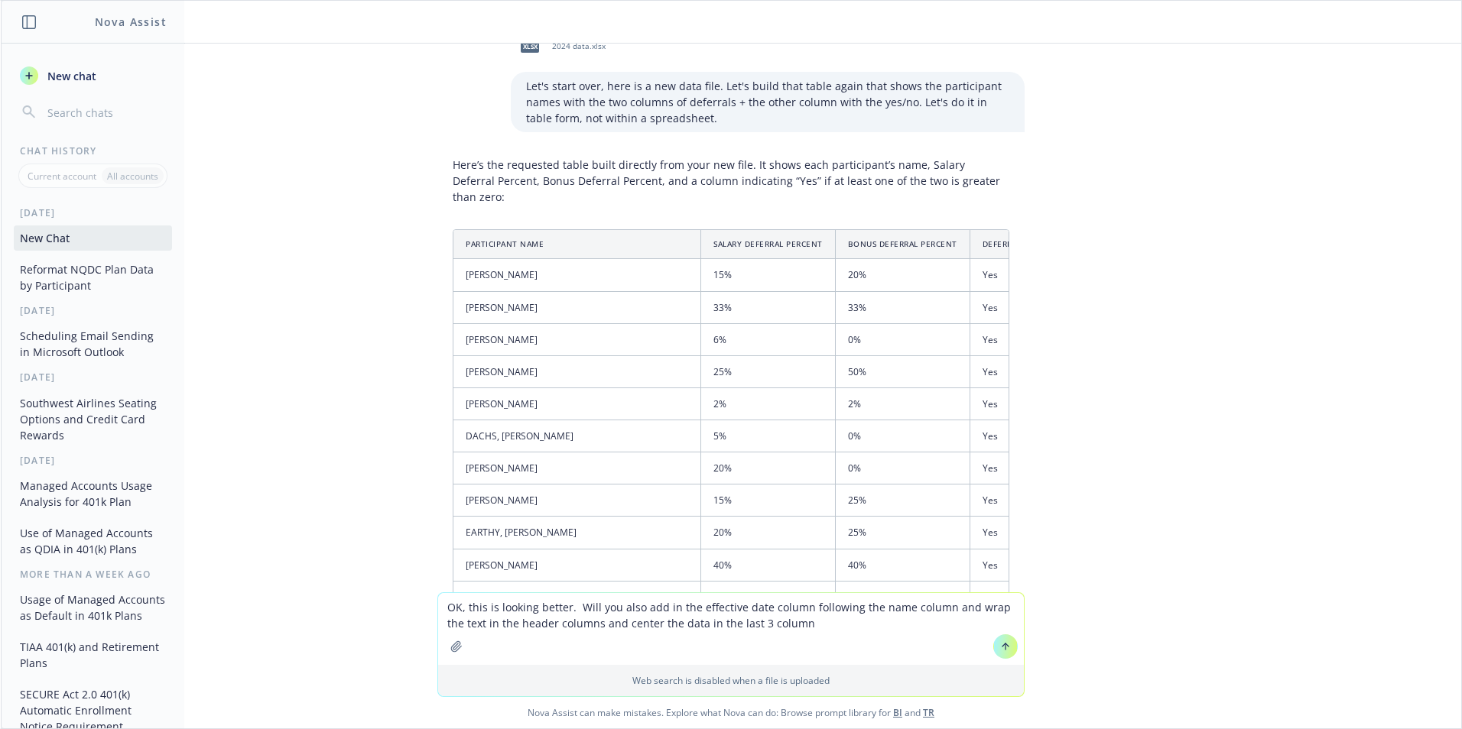
type textarea "OK, this is looking better. Will you also add in the effective date column foll…"
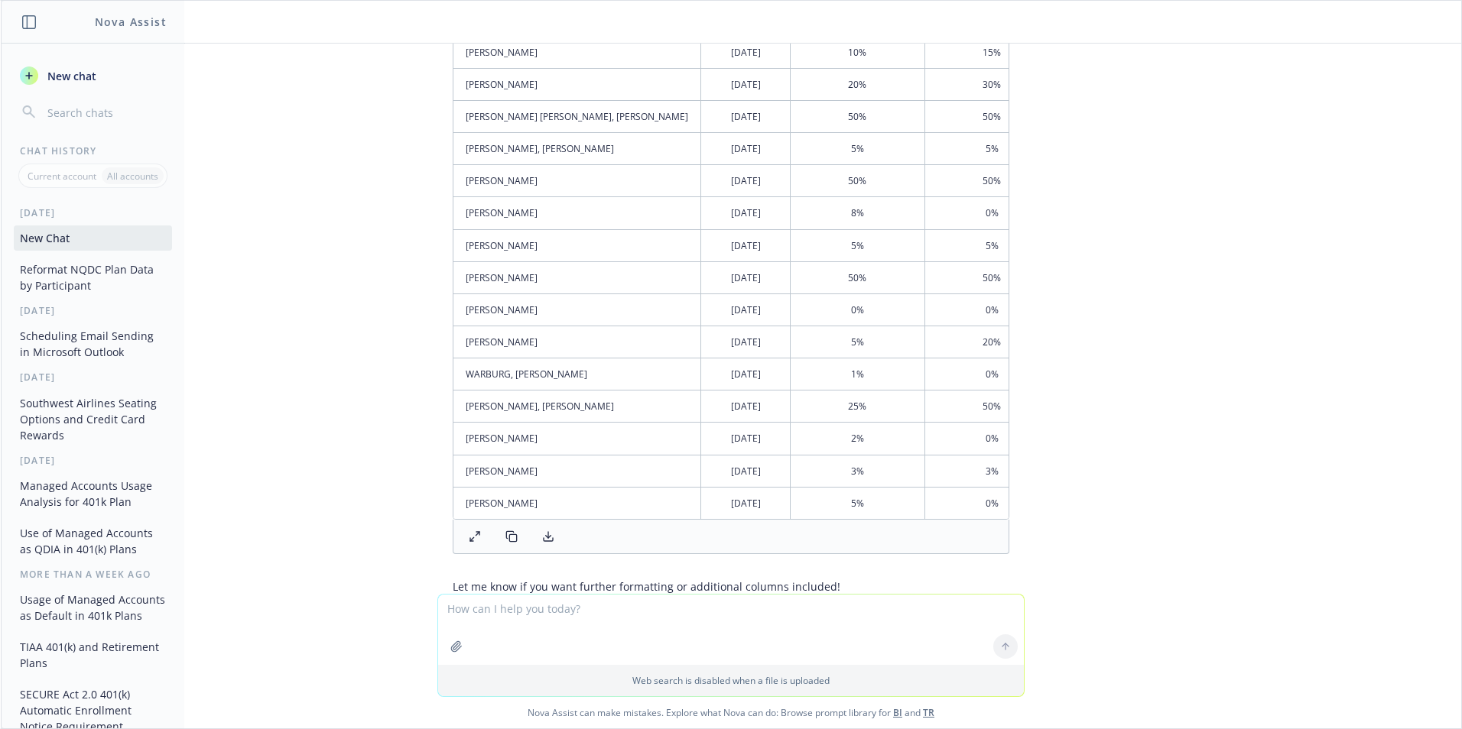
scroll to position [4737, 0]
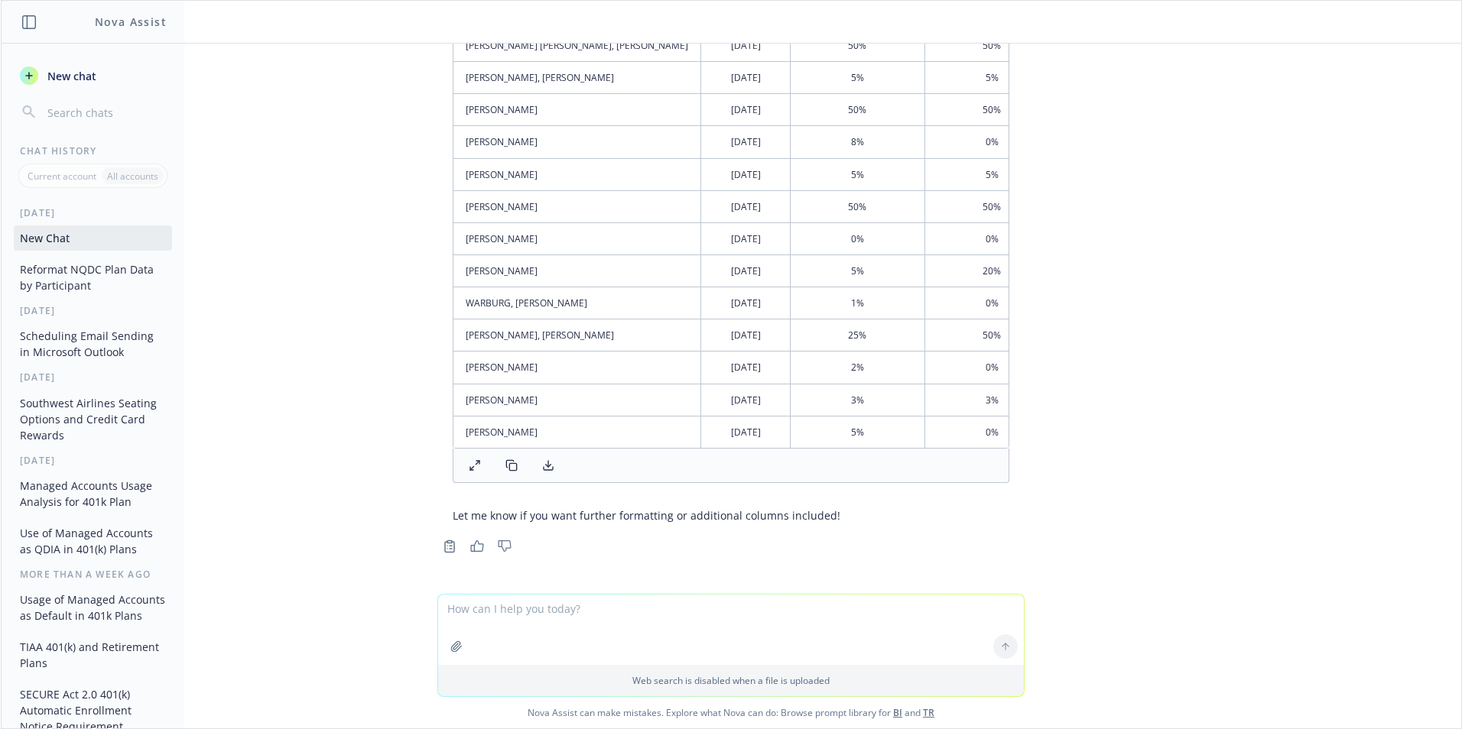
click at [470, 468] on line at bounding box center [472, 468] width 4 height 4
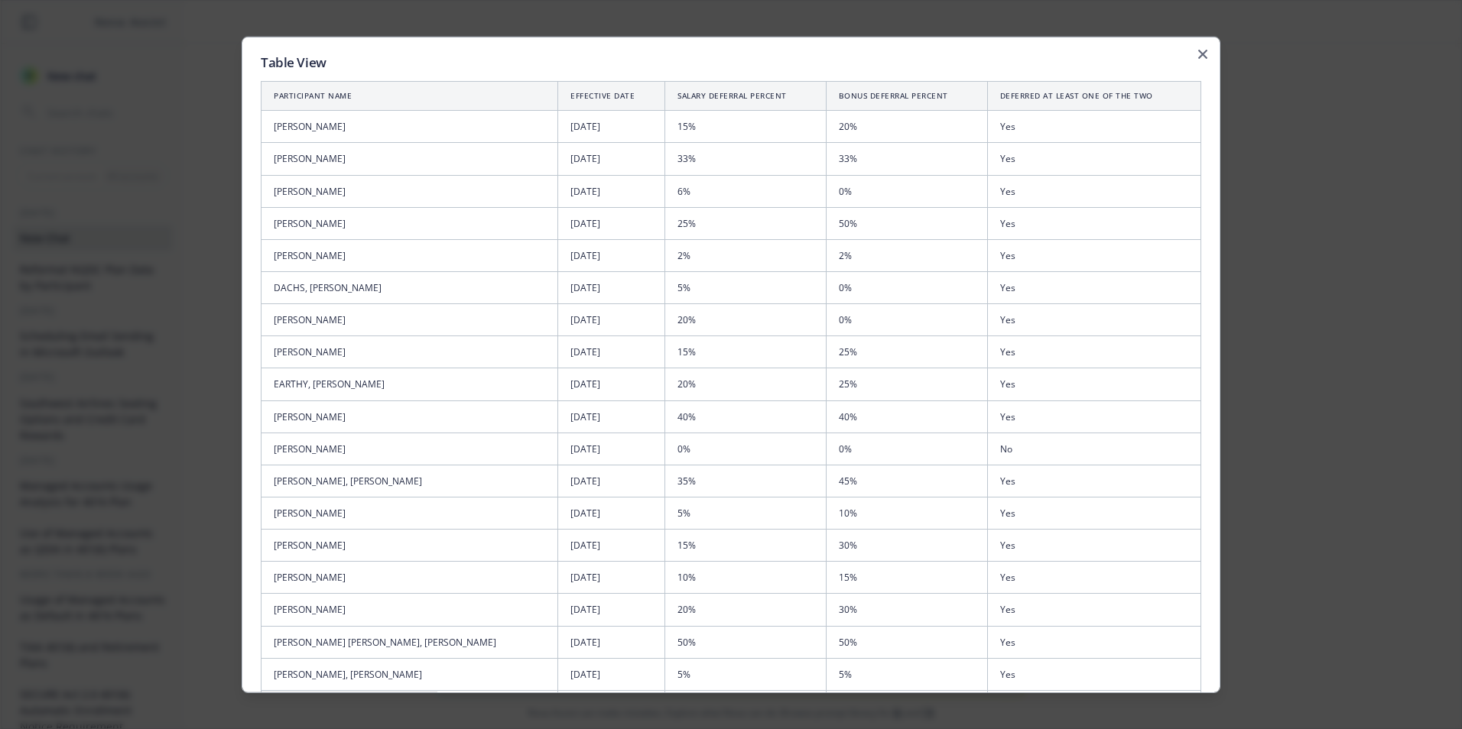
click at [376, 99] on th "Participant Name" at bounding box center [409, 95] width 297 height 29
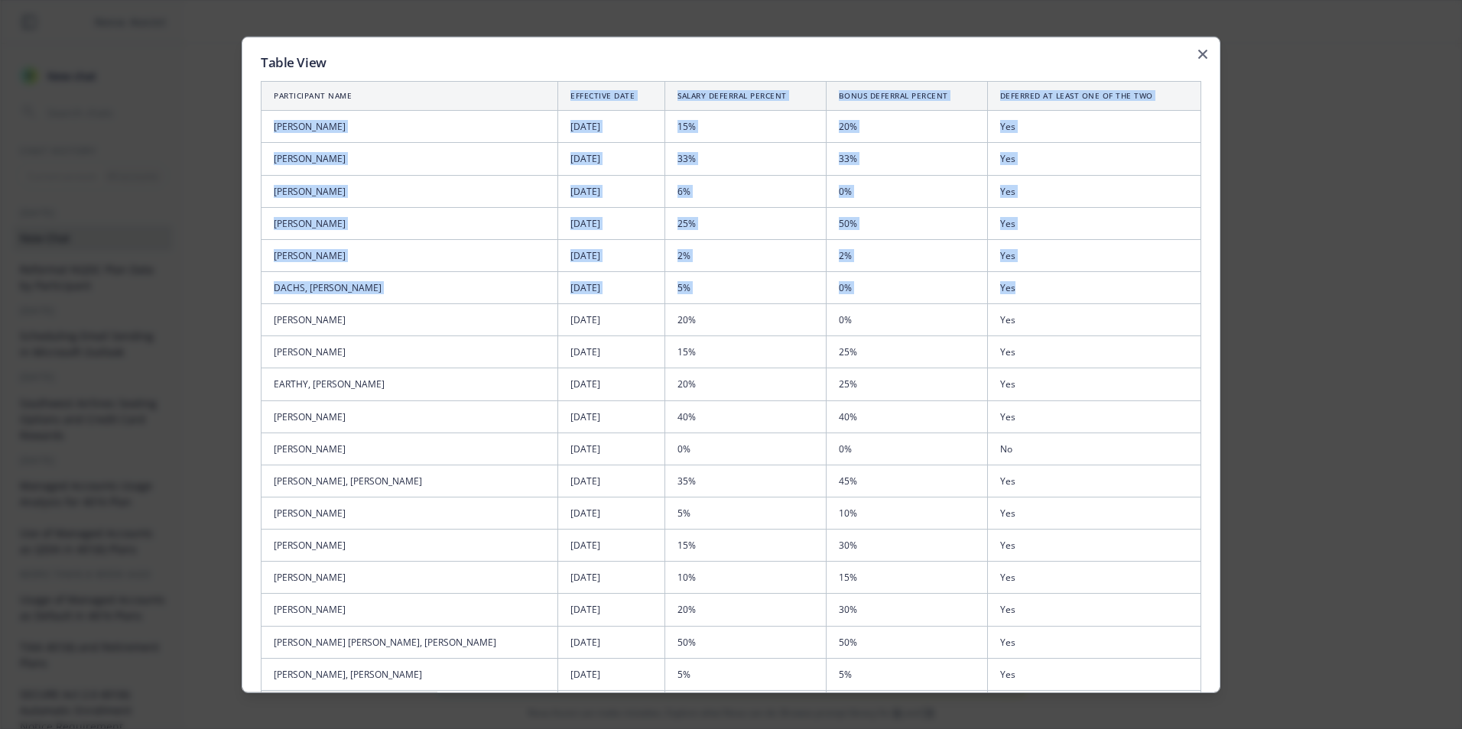
drag, startPoint x: 370, startPoint y: 97, endPoint x: 1029, endPoint y: 297, distance: 688.9
click at [1029, 297] on table "Participant Name Effective Date Salary Deferral Percent Bonus Deferral Percent …" at bounding box center [731, 563] width 940 height 964
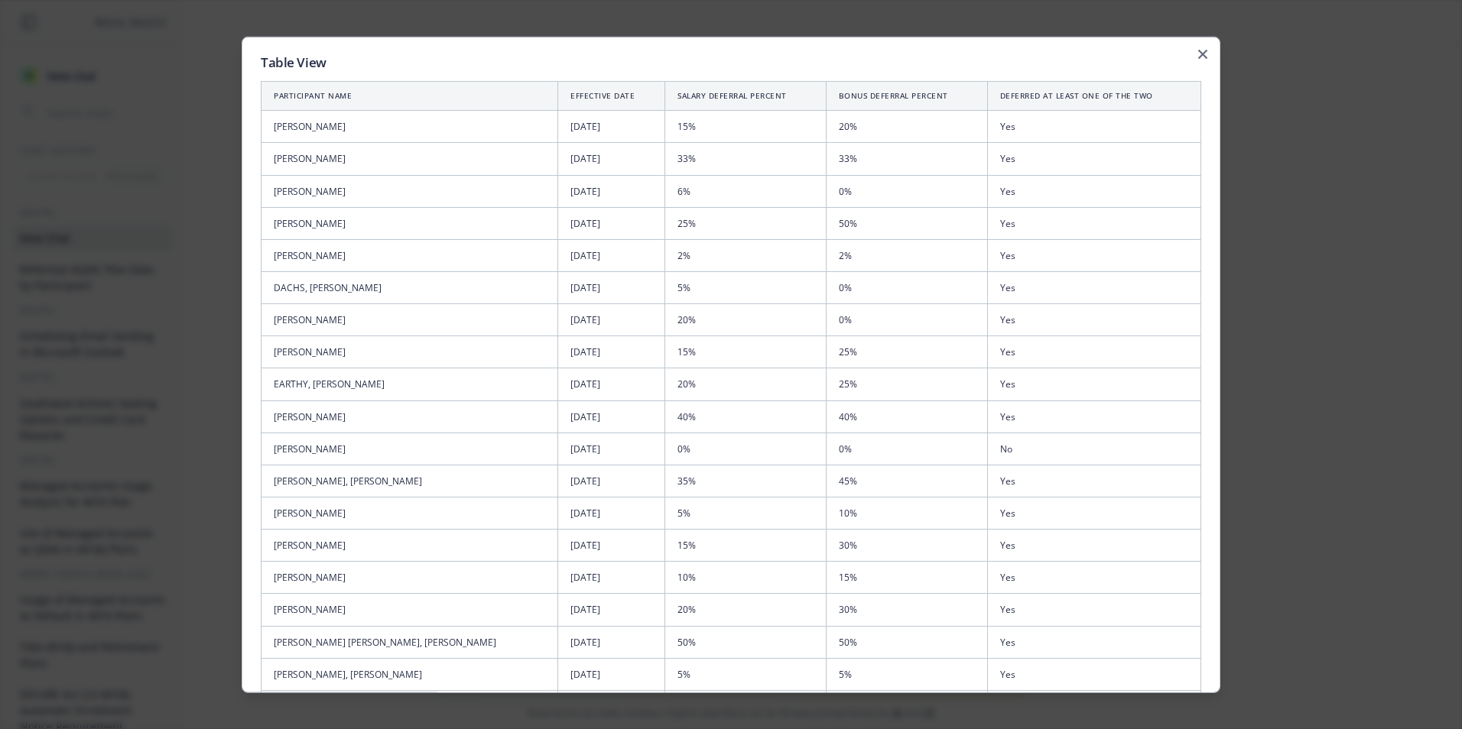
drag, startPoint x: 1029, startPoint y: 297, endPoint x: 1275, endPoint y: 136, distance: 294.4
click at [1275, 136] on div at bounding box center [731, 364] width 1462 height 729
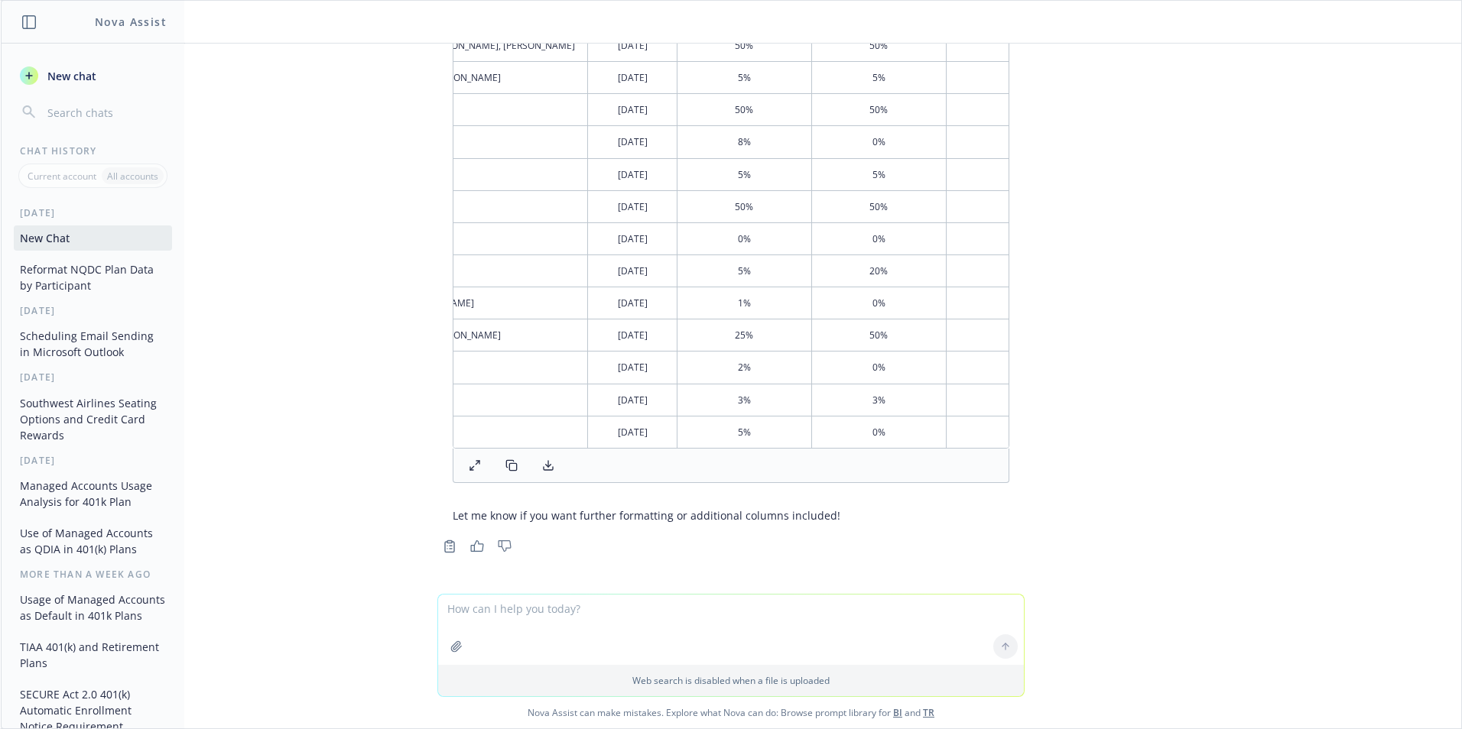
scroll to position [0, 136]
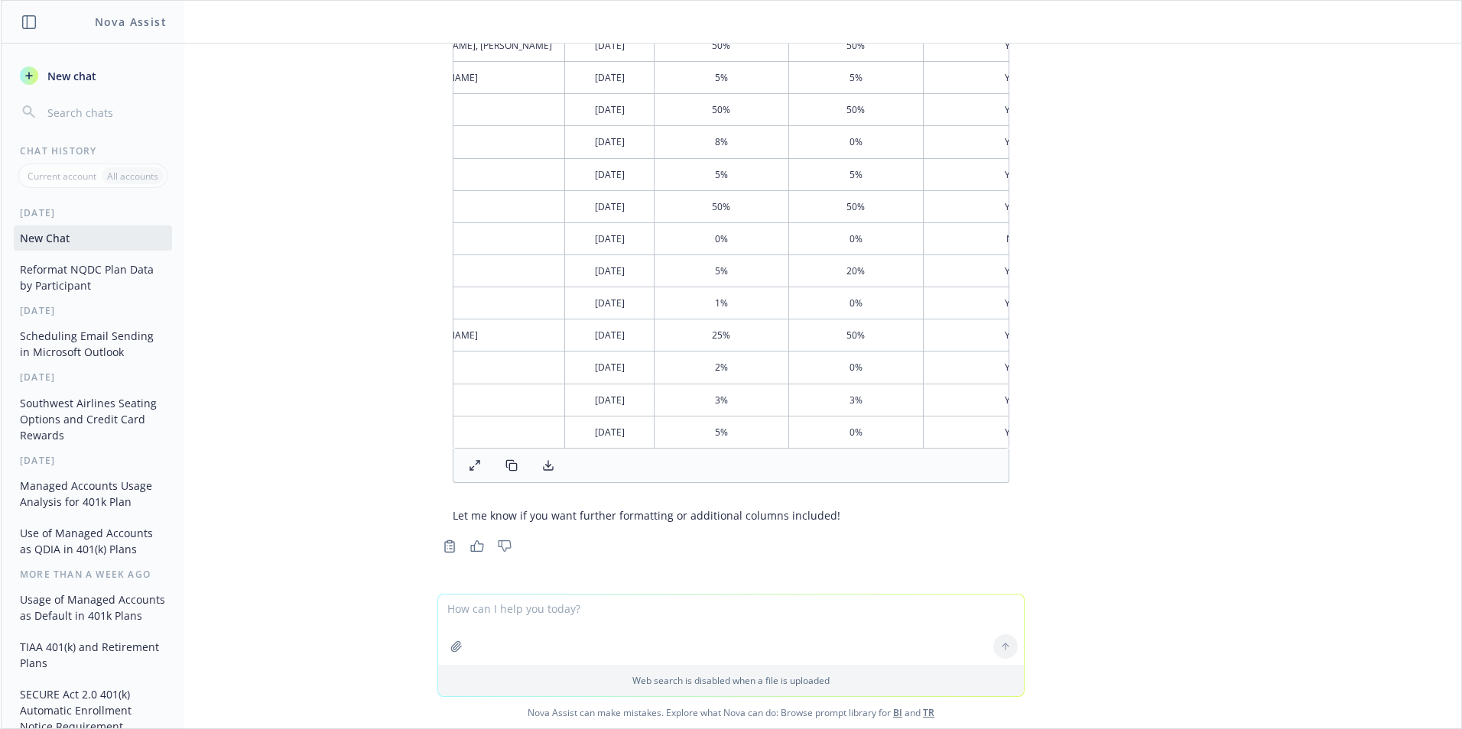
click at [463, 473] on button at bounding box center [475, 465] width 31 height 21
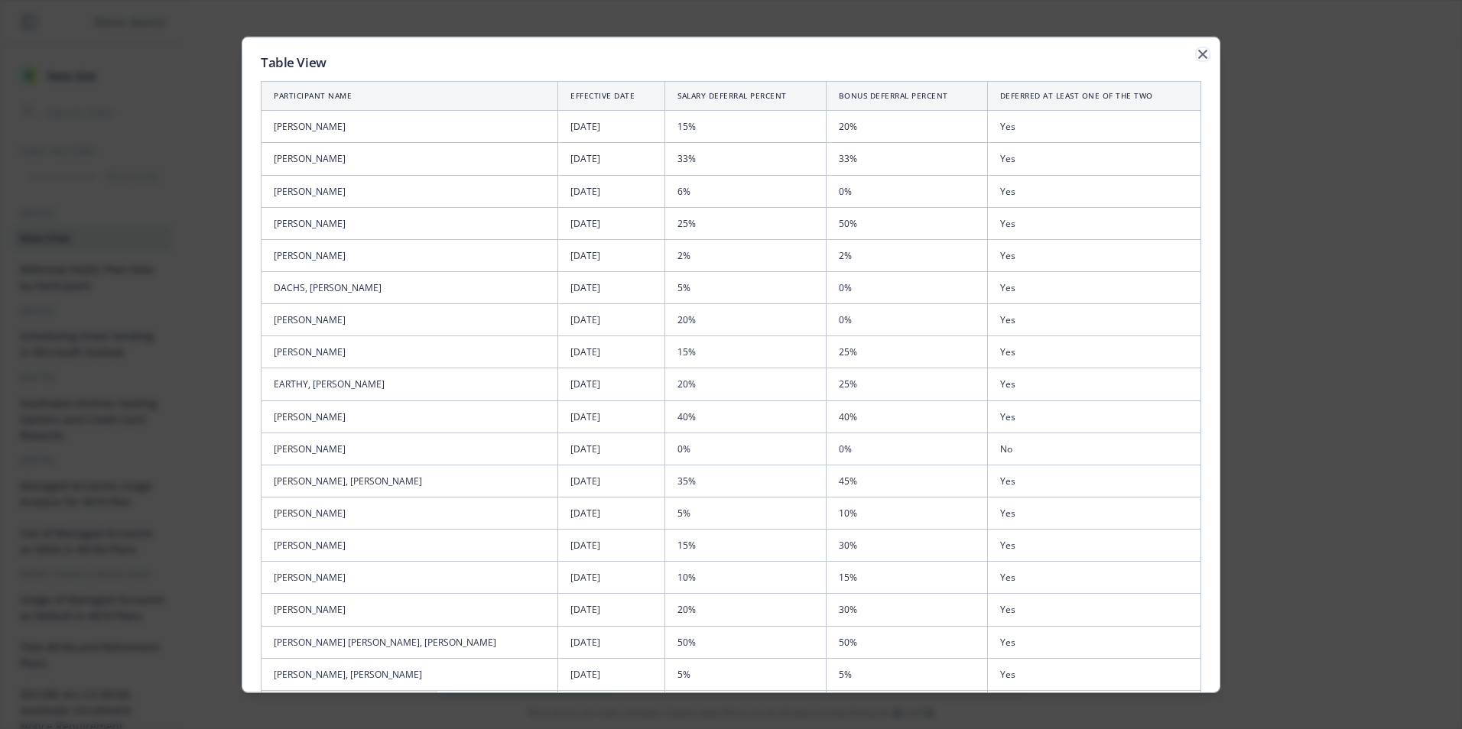
click at [1198, 55] on icon "button" at bounding box center [1202, 54] width 9 height 9
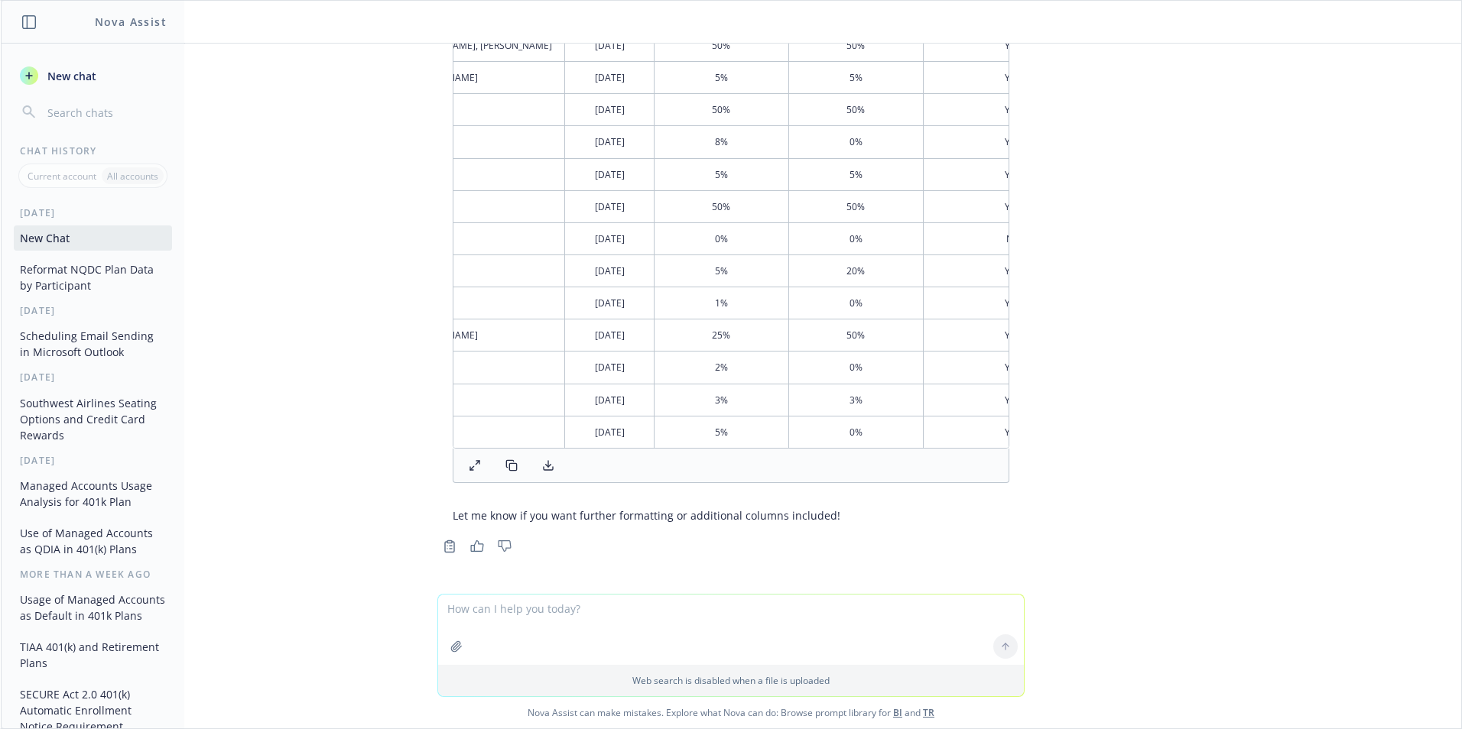
scroll to position [0, 148]
click at [533, 464] on button at bounding box center [548, 465] width 31 height 21
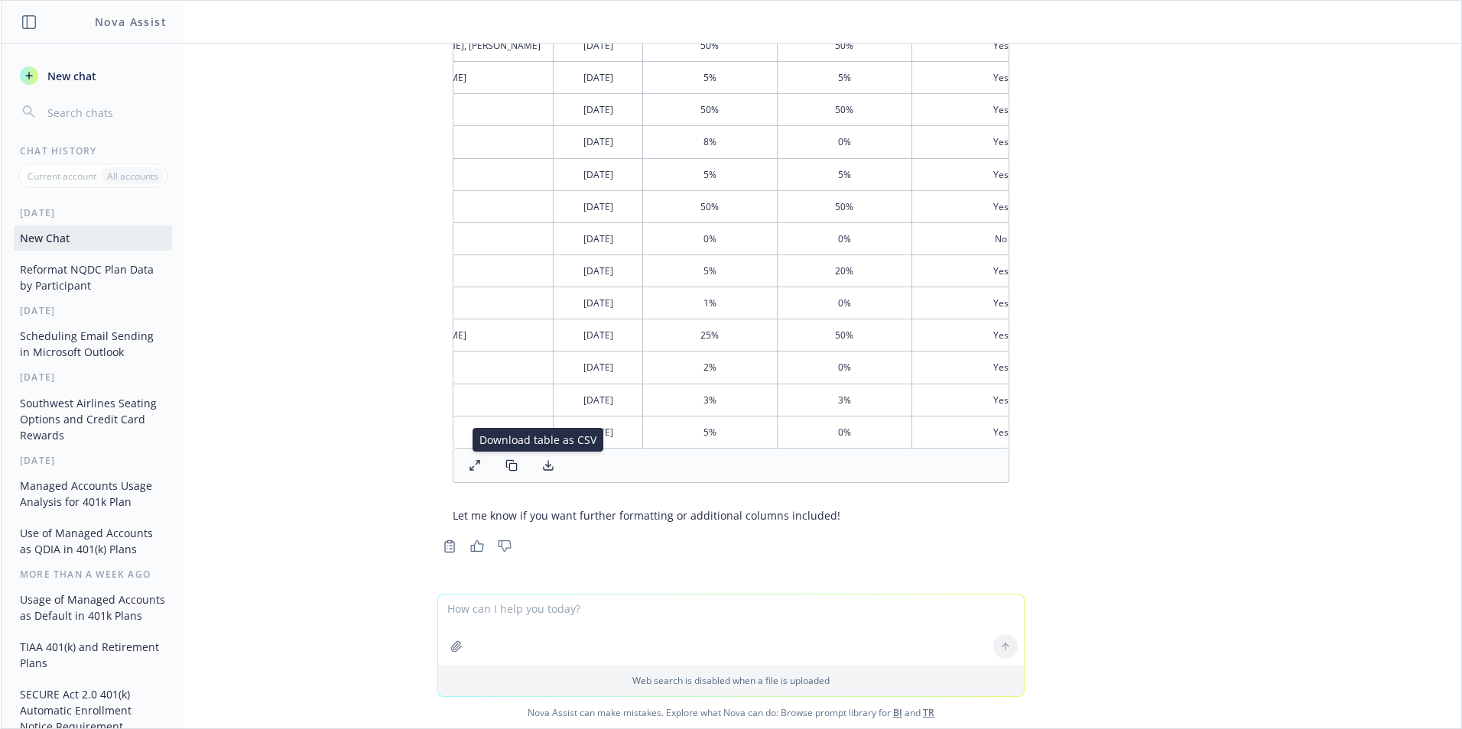
click at [62, 75] on span "New chat" at bounding box center [70, 76] width 52 height 16
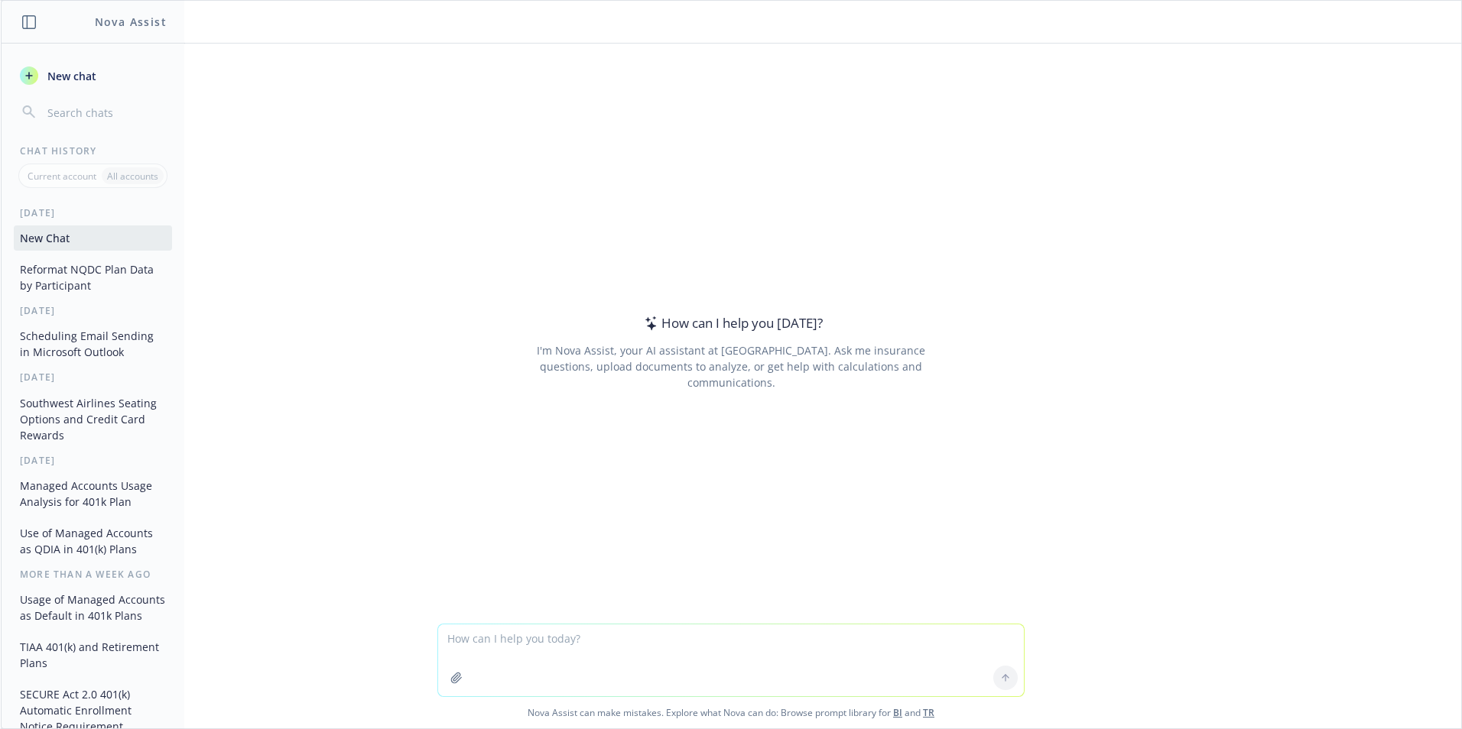
drag, startPoint x: 502, startPoint y: 635, endPoint x: 502, endPoint y: 643, distance: 7.7
click at [504, 642] on textarea at bounding box center [731, 661] width 586 height 72
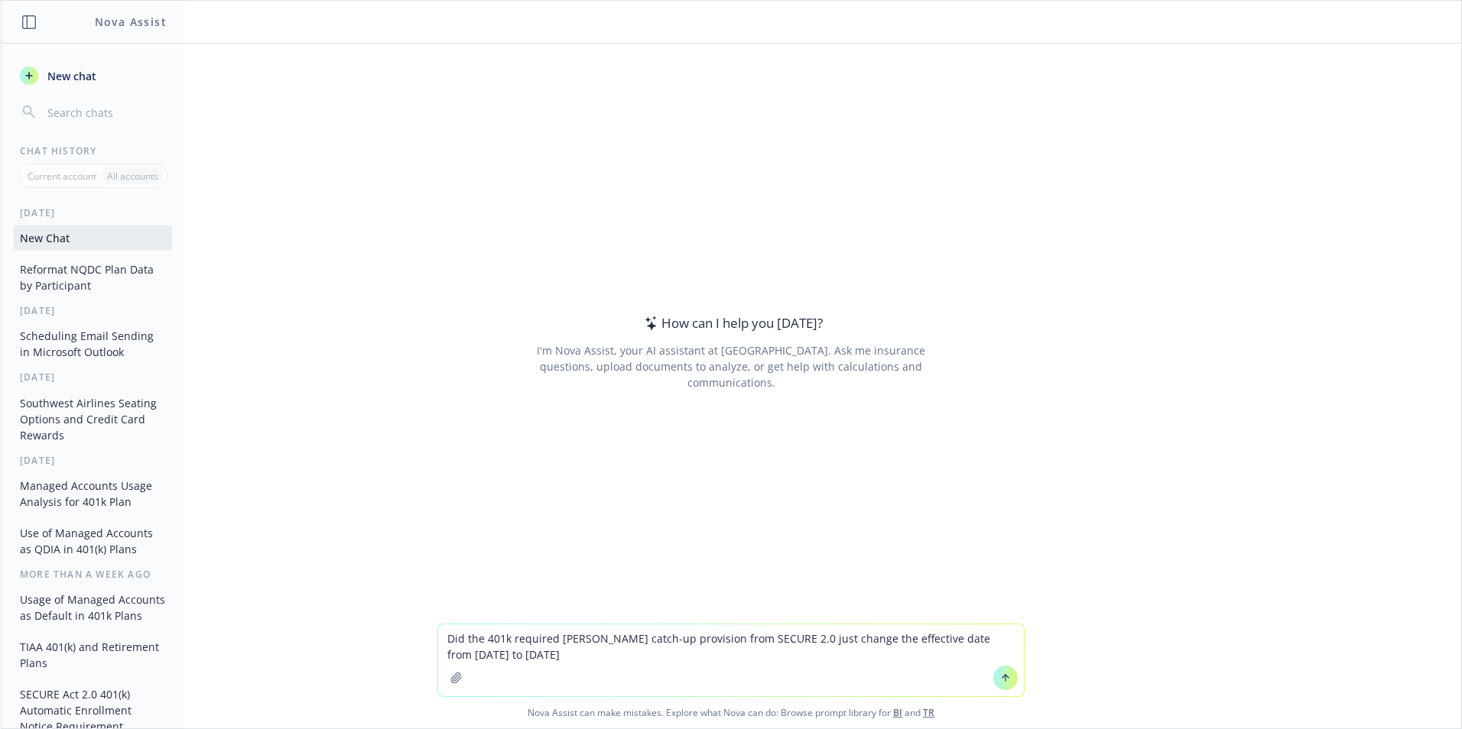
type textarea "Did the 401k required [PERSON_NAME] catch-up provision from SECURE 2.0 just cha…"
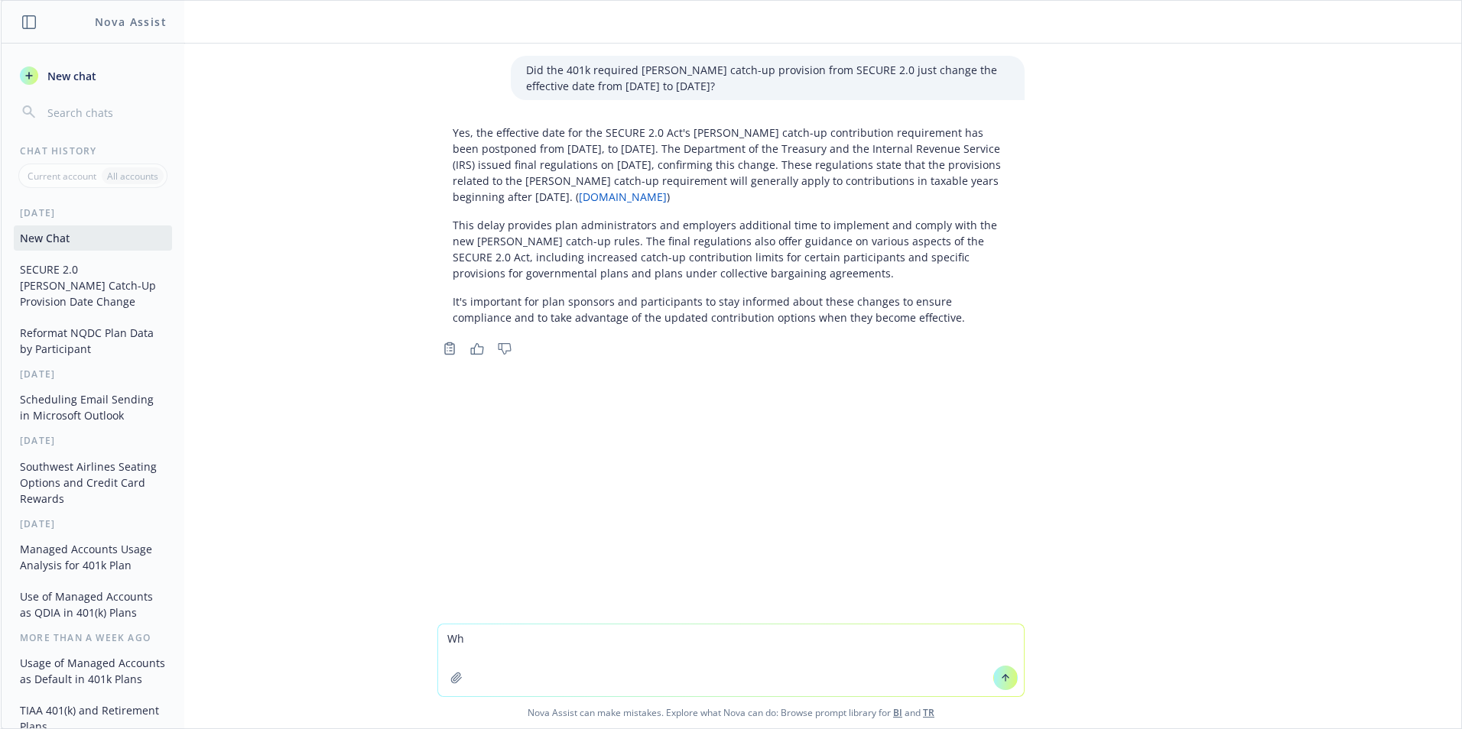
type textarea "W"
